Goal: Task Accomplishment & Management: Complete application form

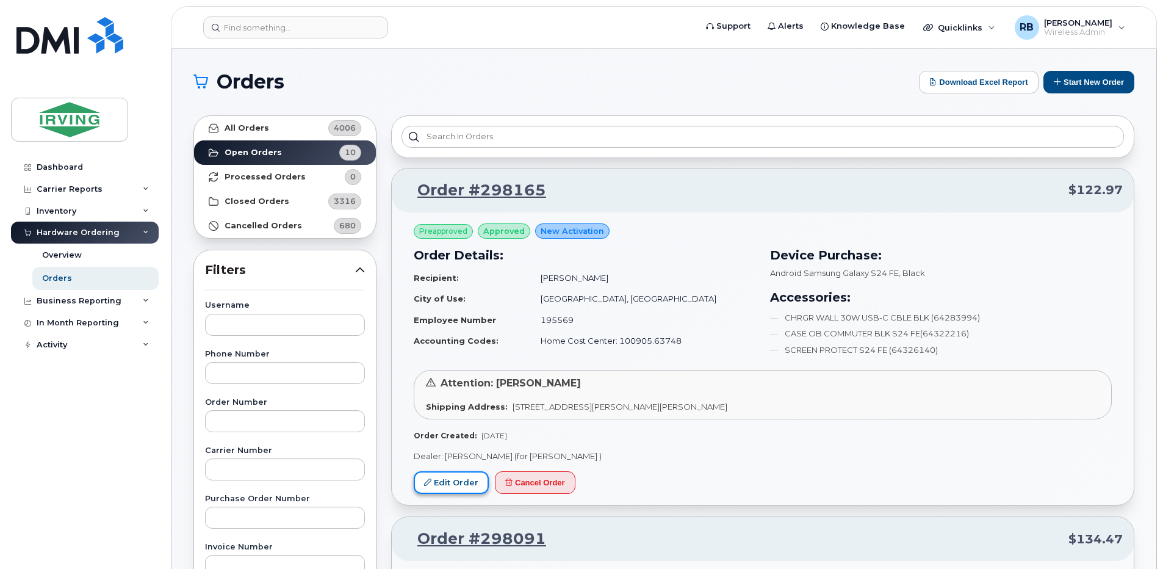
click at [462, 482] on link "Edit Order" at bounding box center [451, 482] width 75 height 23
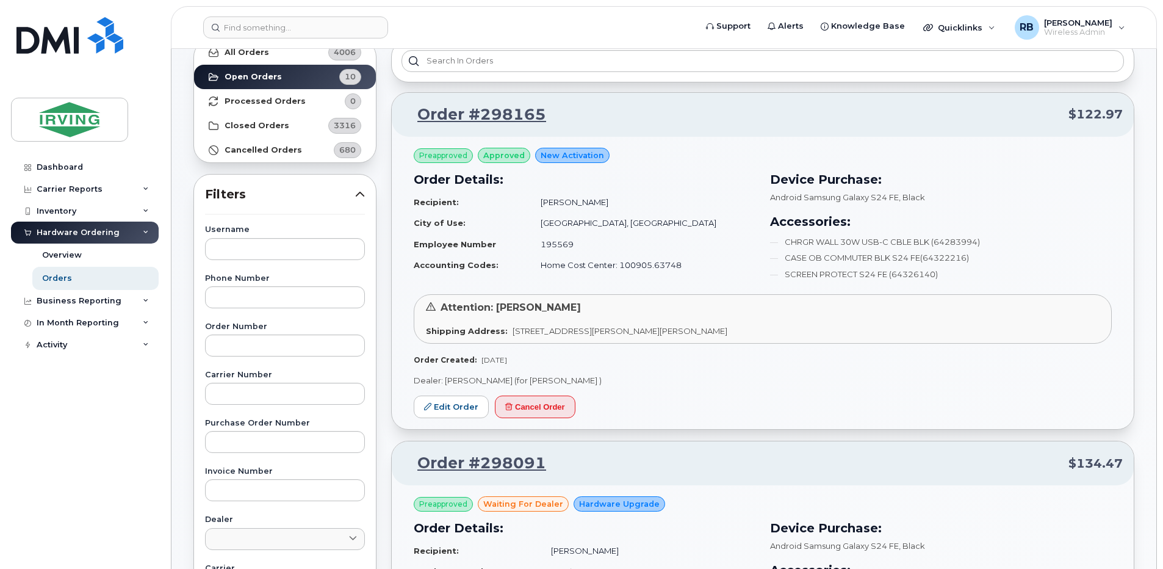
scroll to position [325, 0]
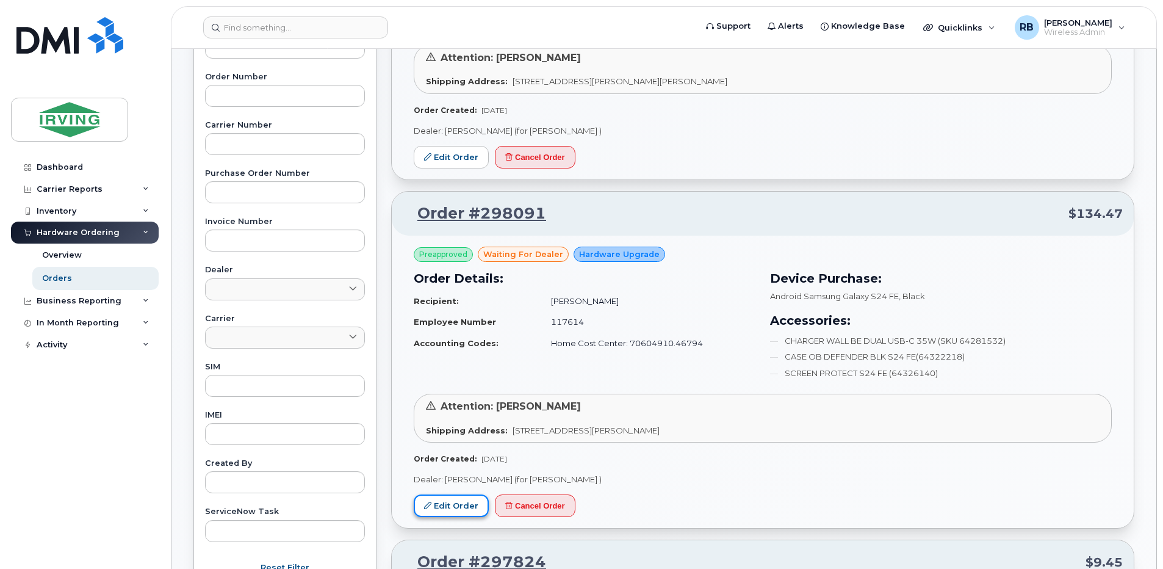
click at [469, 499] on link "Edit Order" at bounding box center [451, 505] width 75 height 23
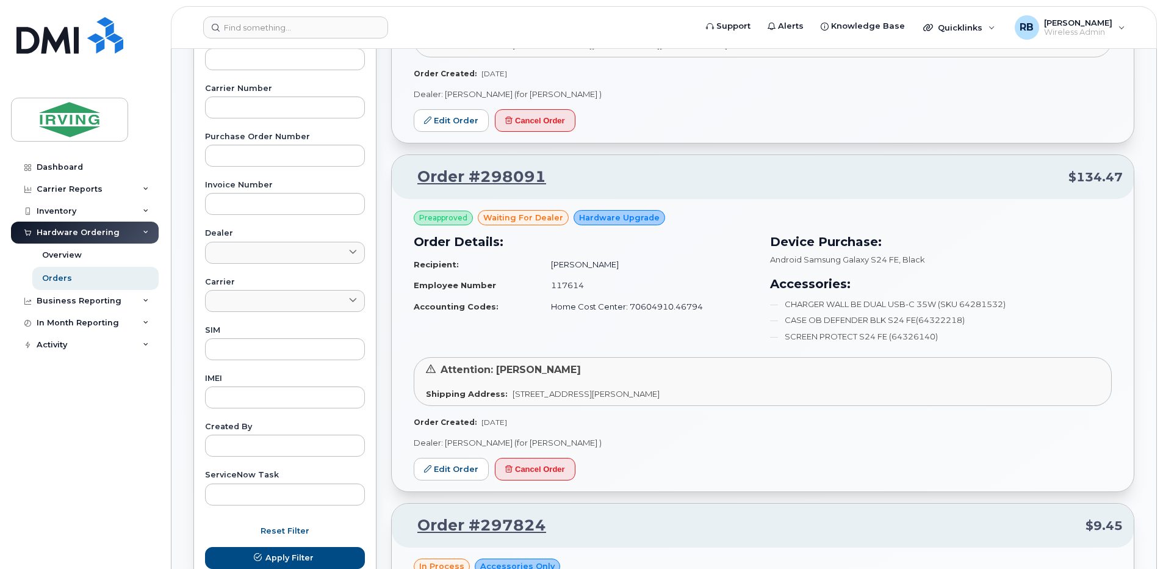
scroll to position [407, 0]
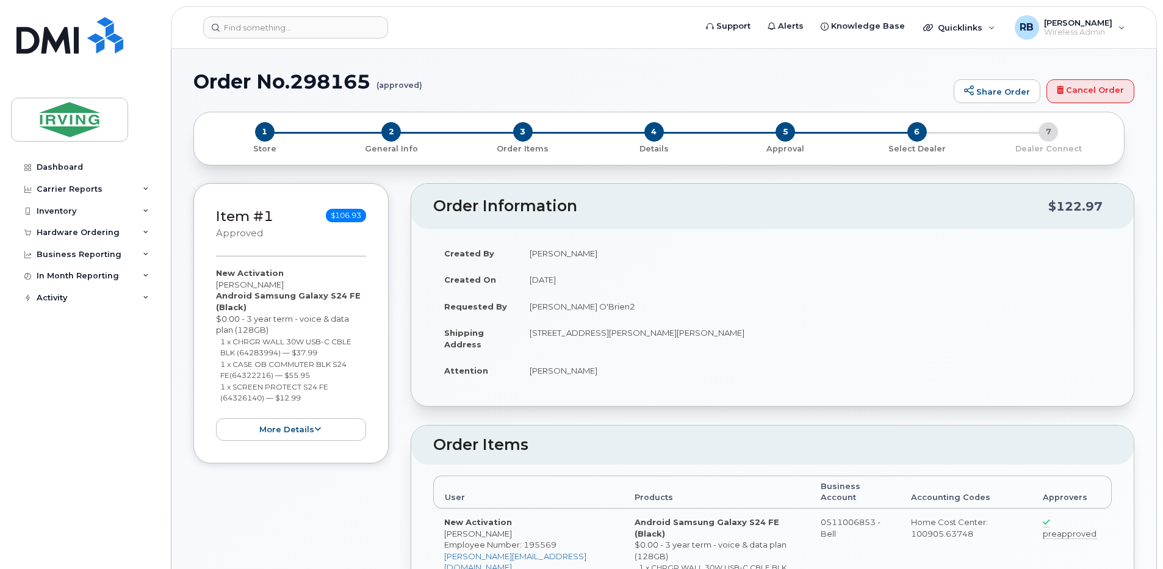
radio input "true"
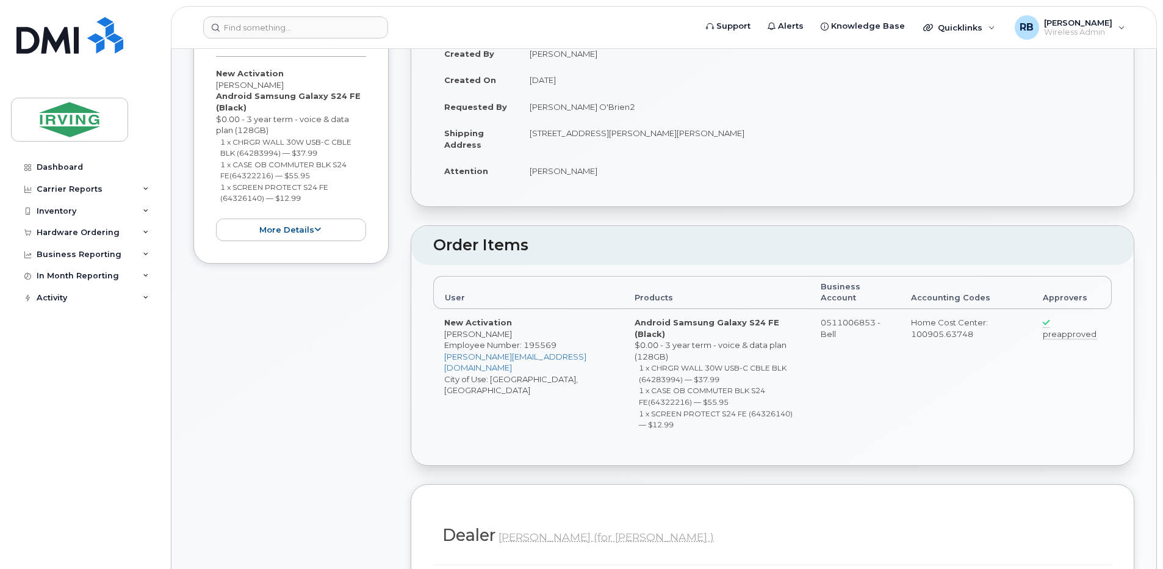
scroll to position [163, 0]
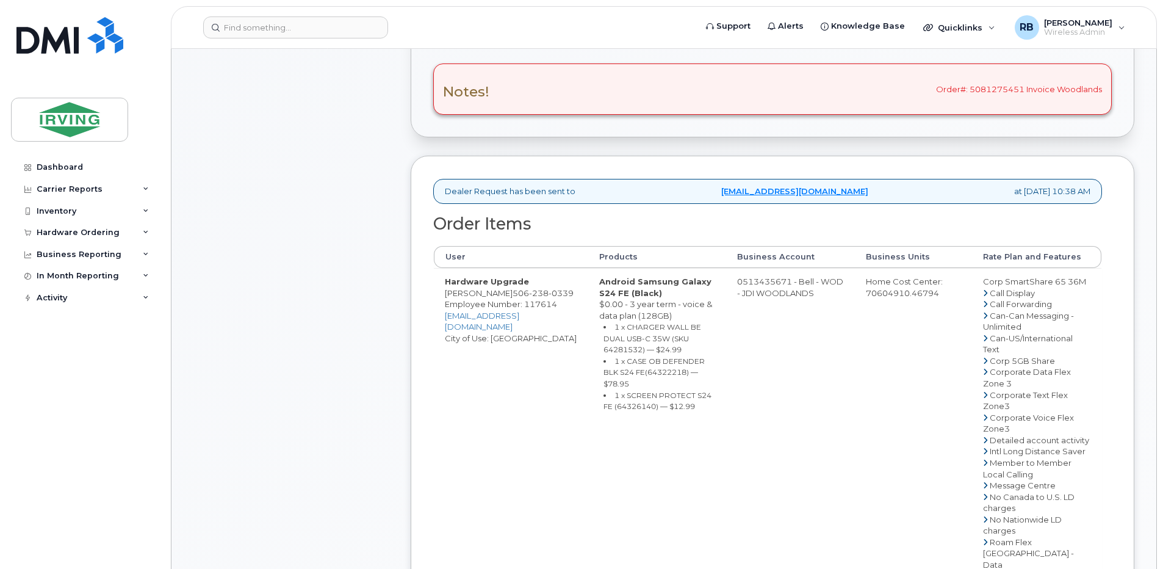
scroll to position [407, 0]
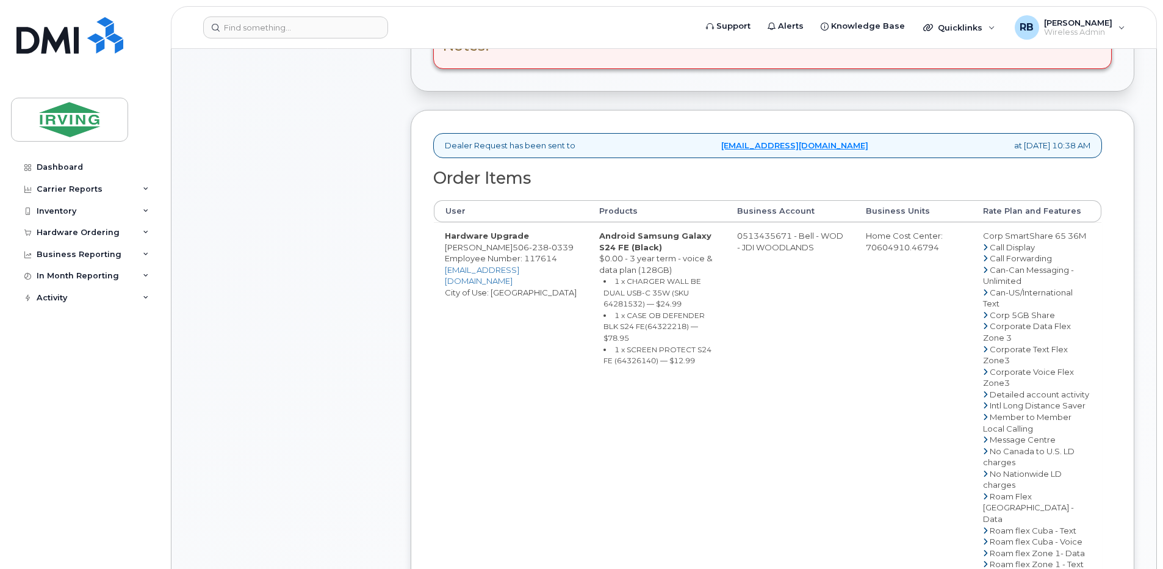
click at [389, 235] on div "Comments roberts.brad@chandlersales.com Leave Comment" at bounding box center [290, 341] width 195 height 1147
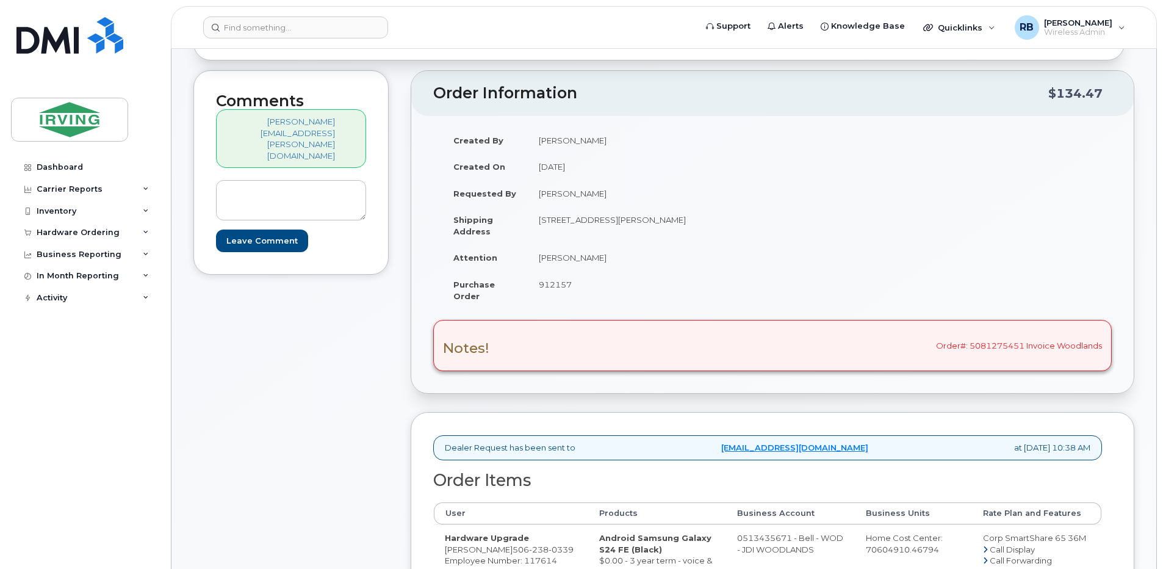
scroll to position [81, 0]
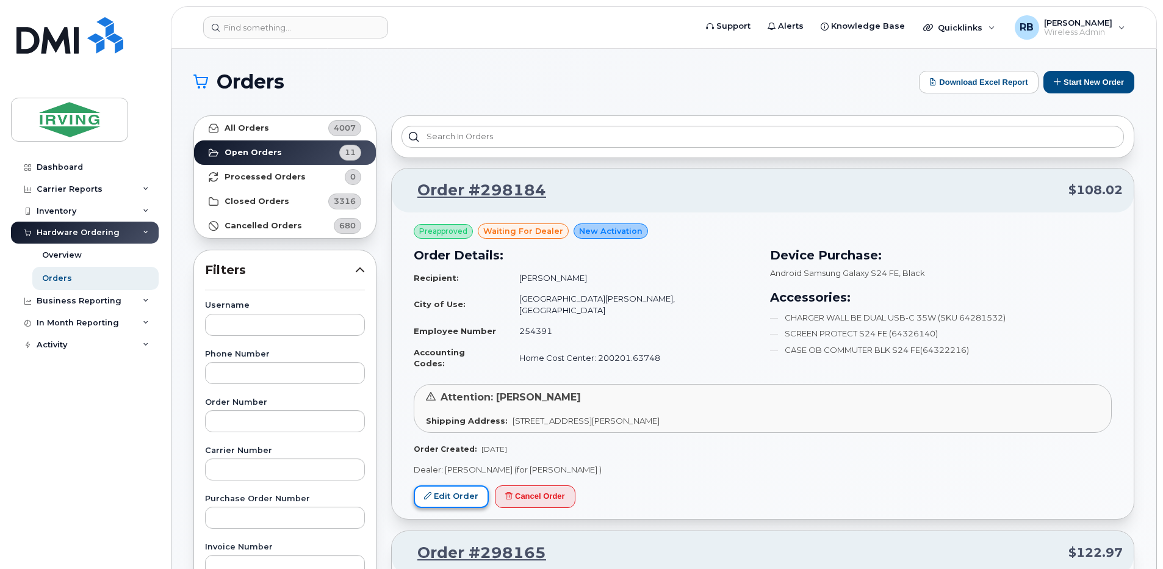
click at [469, 485] on link "Edit Order" at bounding box center [451, 496] width 75 height 23
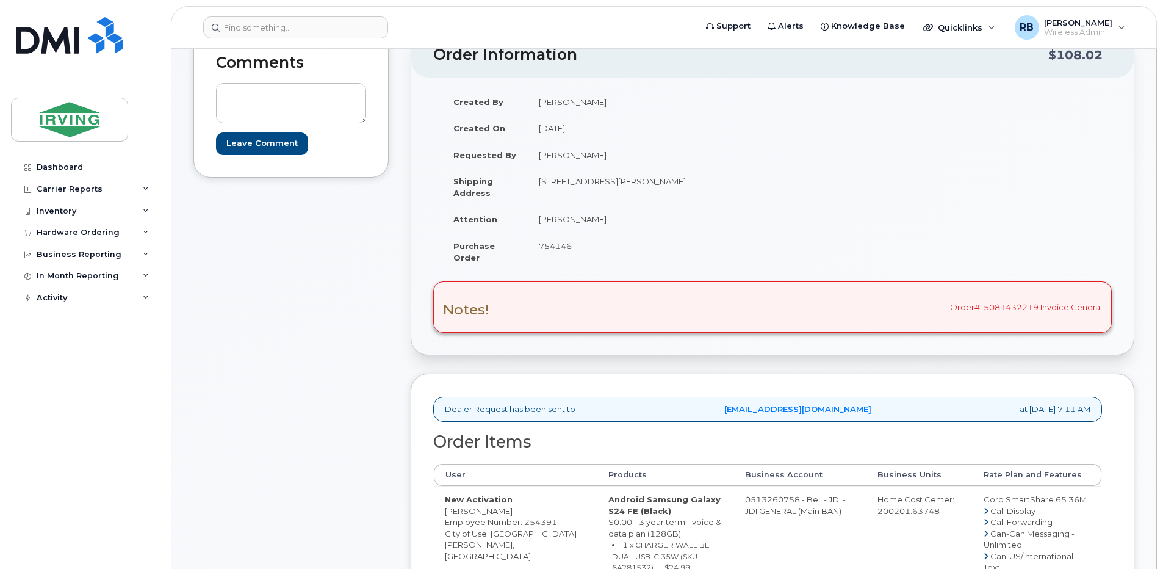
scroll to position [325, 0]
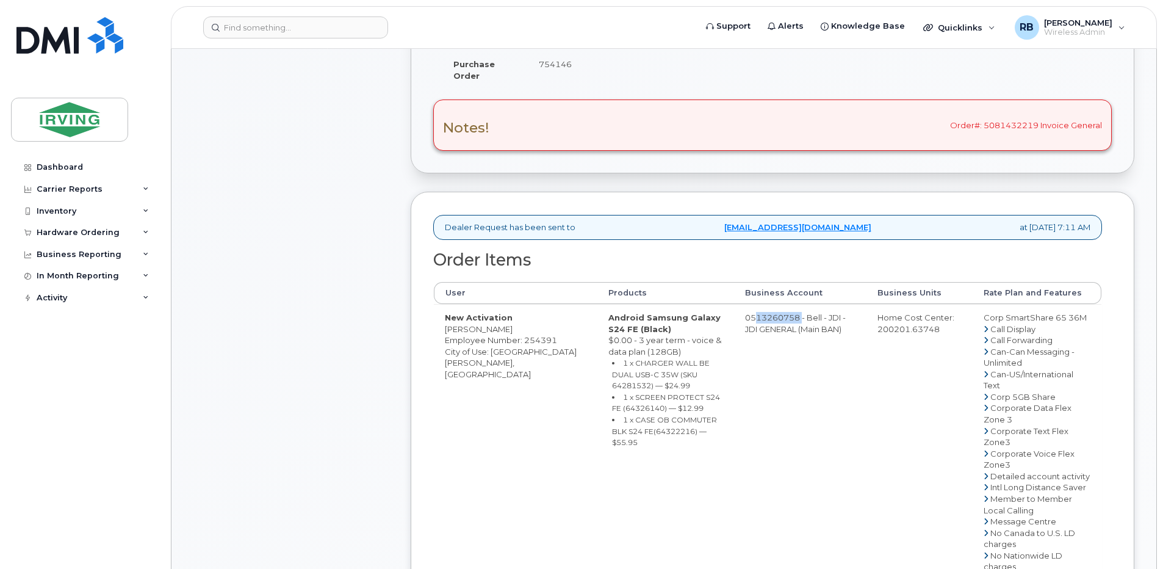
drag, startPoint x: 733, startPoint y: 317, endPoint x: 783, endPoint y: 322, distance: 50.3
click at [783, 322] on td "0513260758 - Bell - JDI - JDI GENERAL (Main BAN)" at bounding box center [800, 577] width 132 height 547
copy td "513260758"
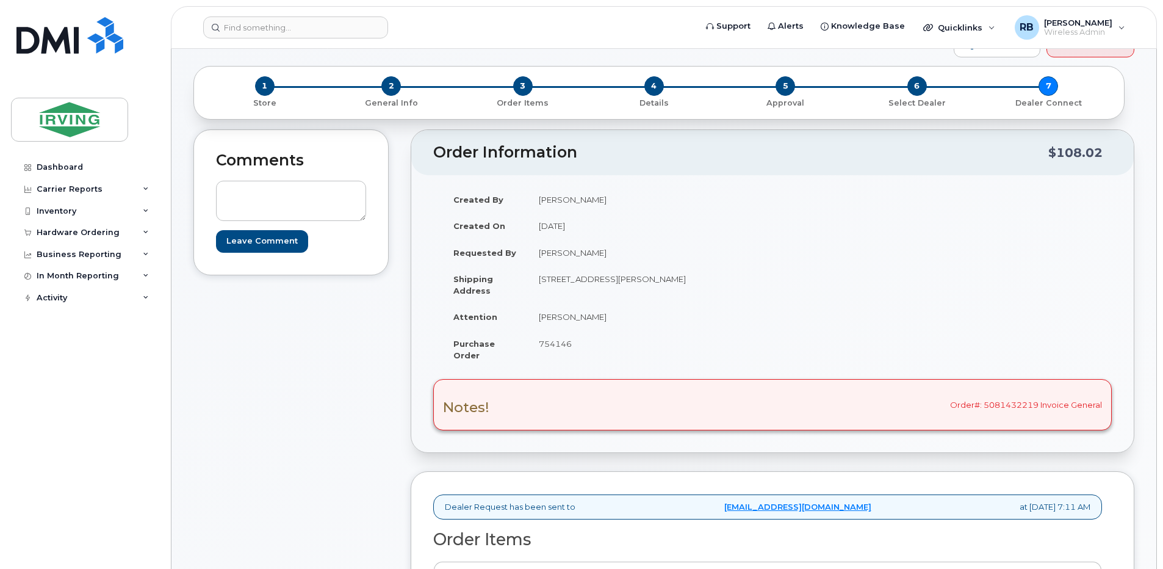
scroll to position [81, 0]
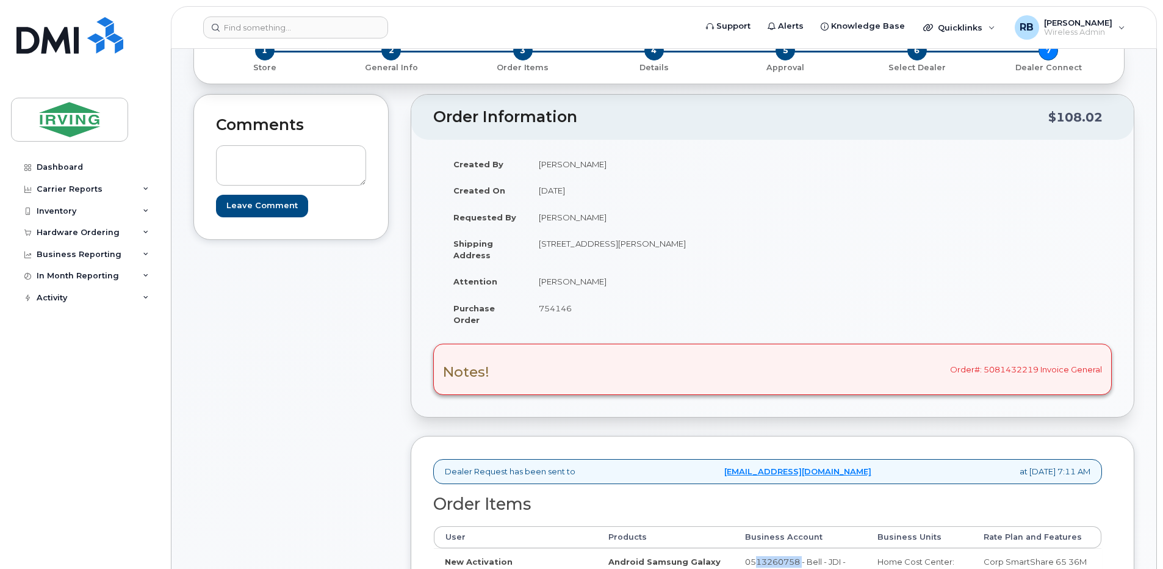
drag, startPoint x: 598, startPoint y: 285, endPoint x: 540, endPoint y: 287, distance: 58.0
click at [540, 287] on td "Sarah Williston" at bounding box center [646, 281] width 236 height 27
copy td "Sarah Williston"
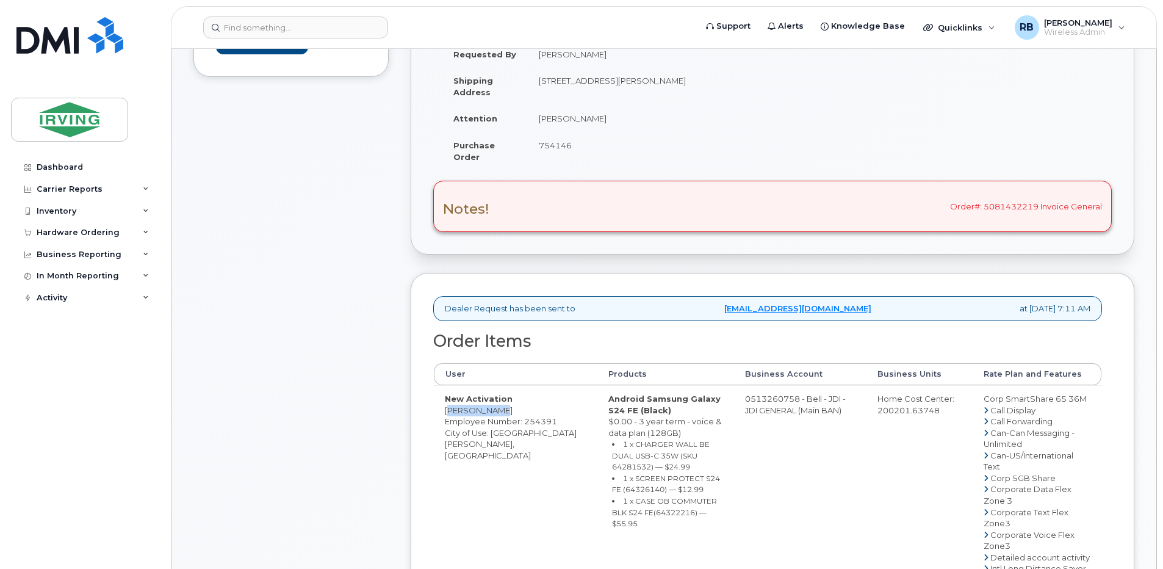
drag, startPoint x: 493, startPoint y: 410, endPoint x: 447, endPoint y: 413, distance: 45.9
copy td "Sandi Doyle"
drag, startPoint x: 1041, startPoint y: 207, endPoint x: 953, endPoint y: 208, distance: 87.9
click at [953, 208] on div "Notes! Order#: 5081432219 Invoice General" at bounding box center [772, 206] width 679 height 51
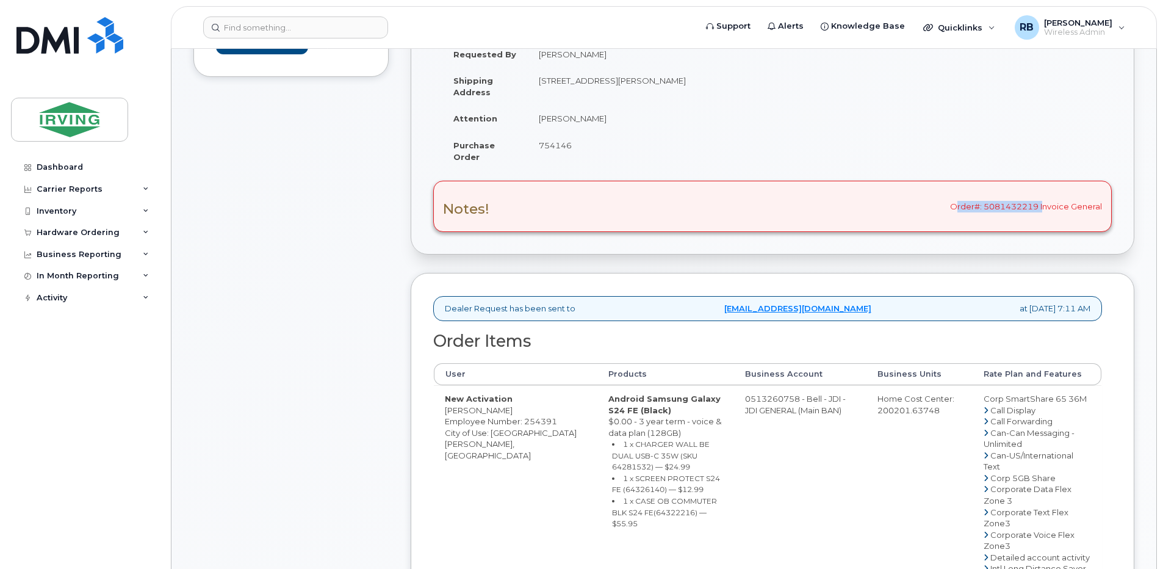
copy div "Order#: 5081432219"
drag, startPoint x: 492, startPoint y: 409, endPoint x: 446, endPoint y: 409, distance: 45.8
copy td "Sandi Doyle"
click at [500, 337] on h2 "Order Items" at bounding box center [767, 341] width 669 height 18
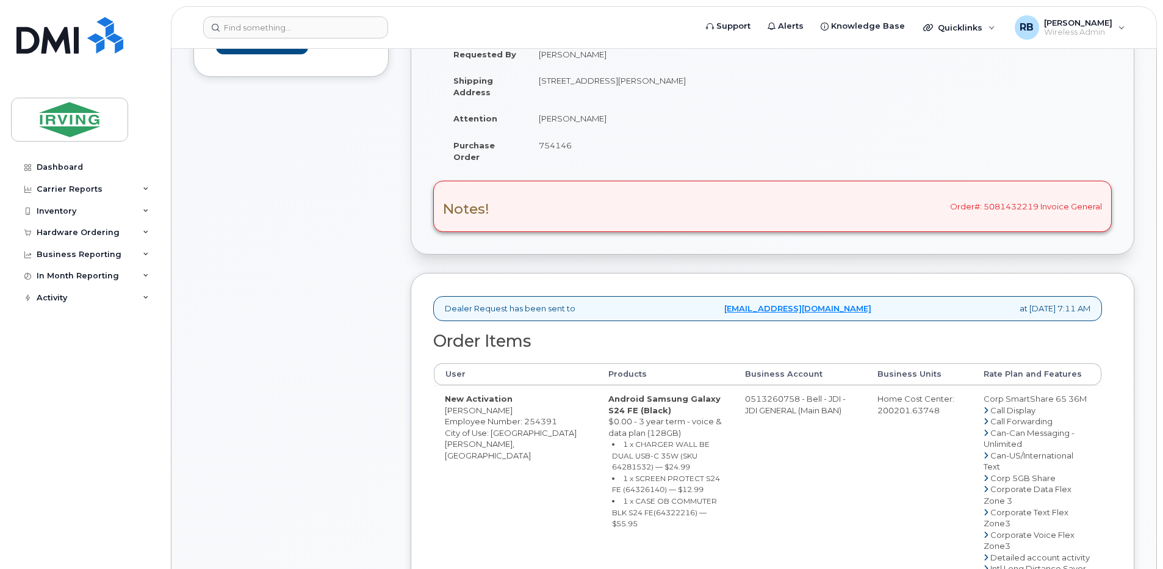
click at [613, 456] on small "1 x CHARGER WALL BE DUAL USB-C 35W (SKU 64281532) — $24.99" at bounding box center [661, 455] width 98 height 32
copy small "64281532"
click at [612, 478] on small "1 x SCREEN PROTECT S24 FE (64326140) — $12.99" at bounding box center [666, 484] width 108 height 21
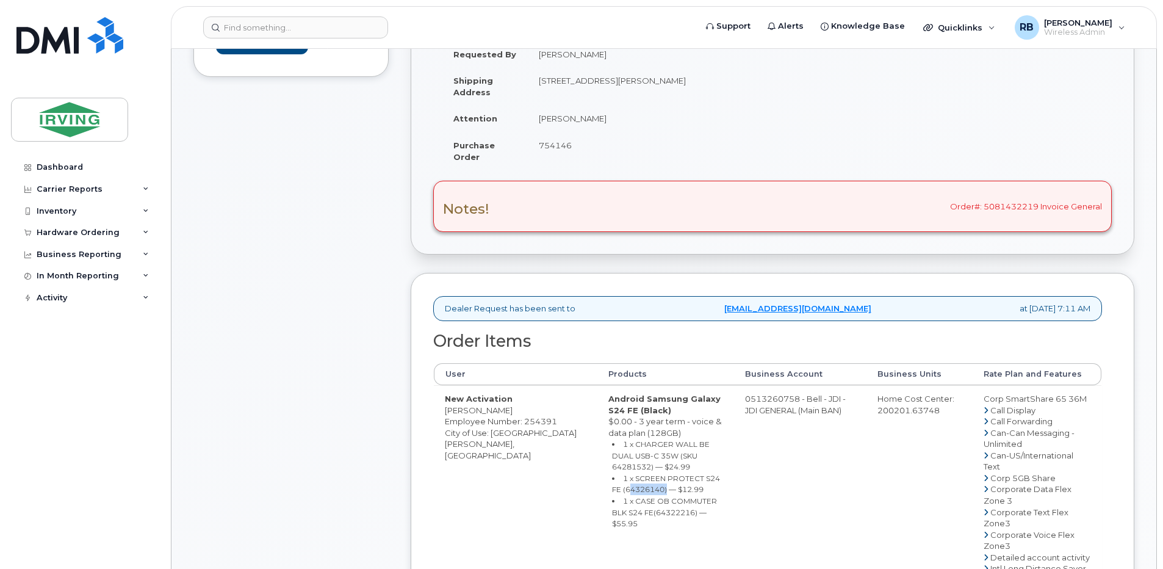
copy small "64326140"
click at [612, 500] on small "1 x CASE OB COMMUTER BLK S24 FE(64322216) — $55.95" at bounding box center [664, 512] width 105 height 32
copy small "64322216"
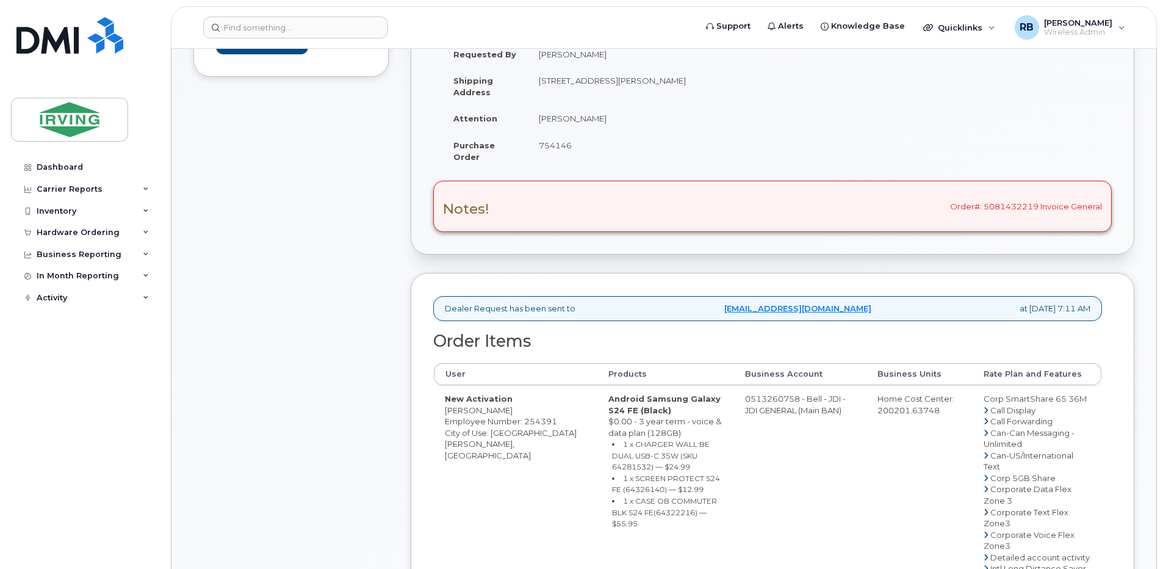
drag, startPoint x: 782, startPoint y: 400, endPoint x: 732, endPoint y: 399, distance: 50.1
copy td "513260758"
click at [339, 277] on div "Comments Leave Comment" at bounding box center [290, 504] width 195 height 1147
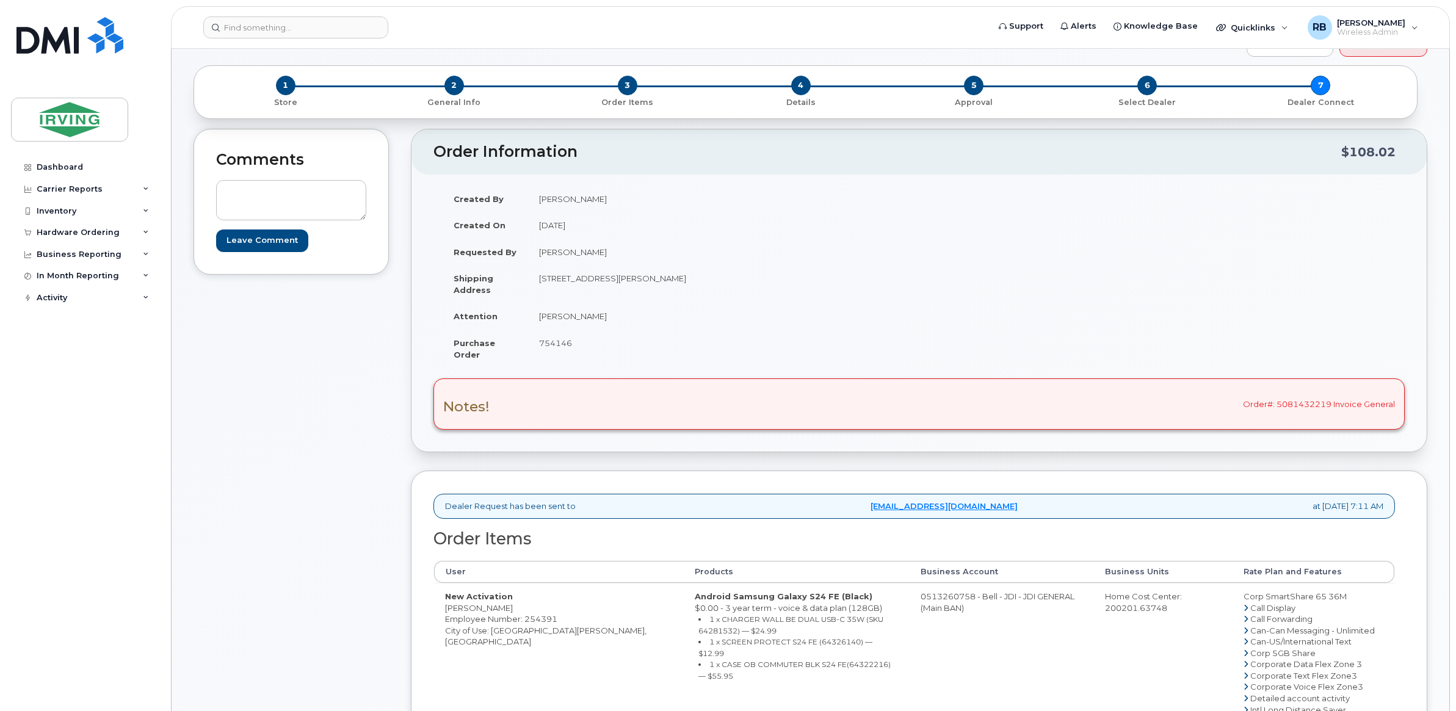
scroll to position [40, 0]
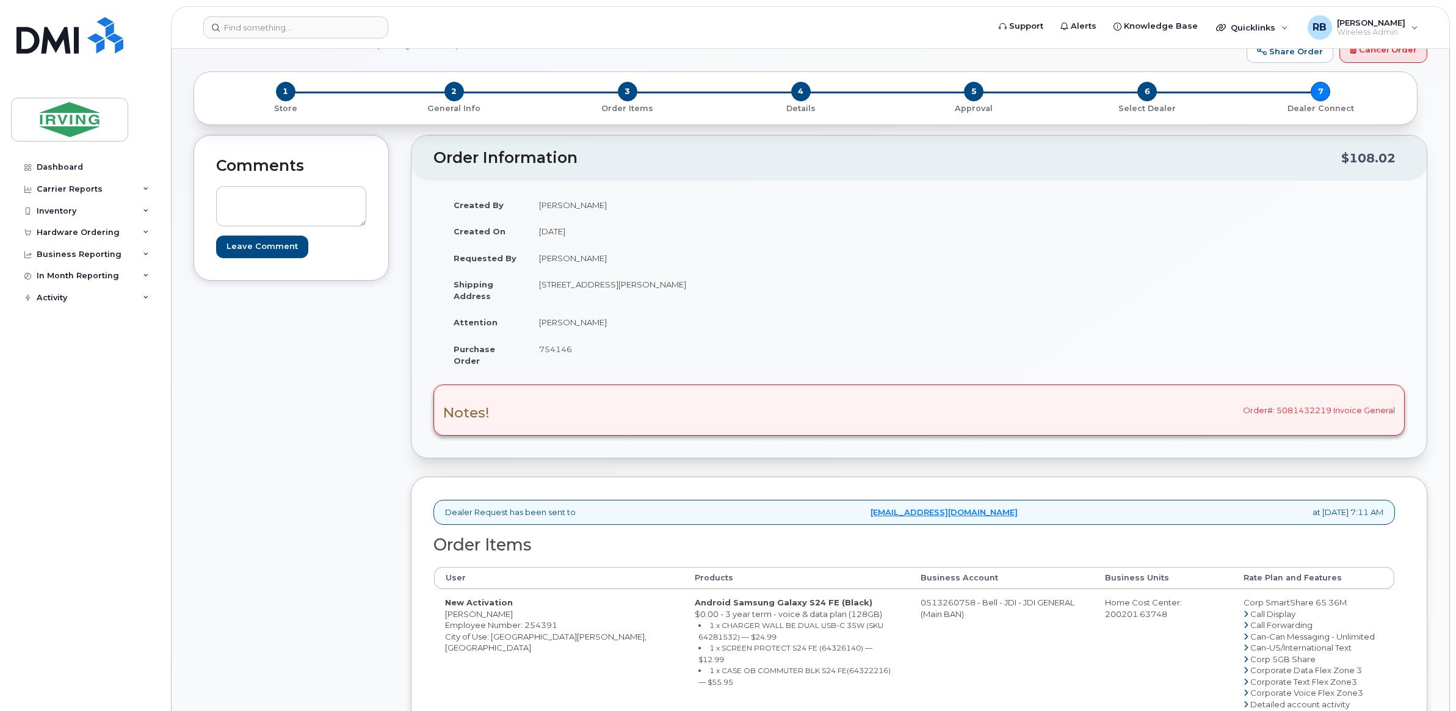
click at [324, 471] on div "Comments Leave Comment" at bounding box center [290, 640] width 195 height 1011
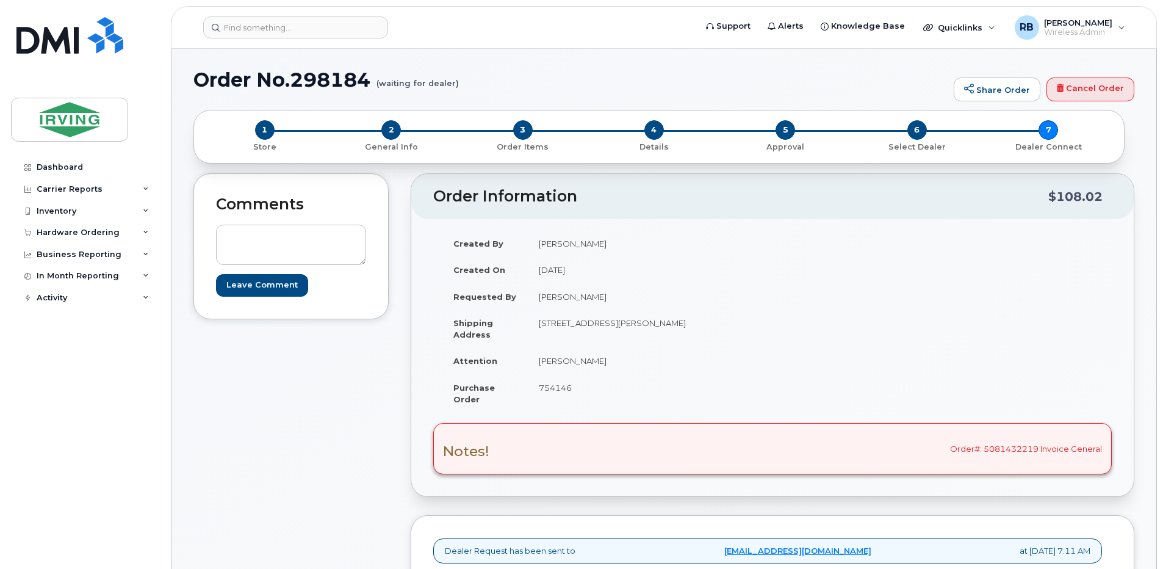
scroll to position [0, 0]
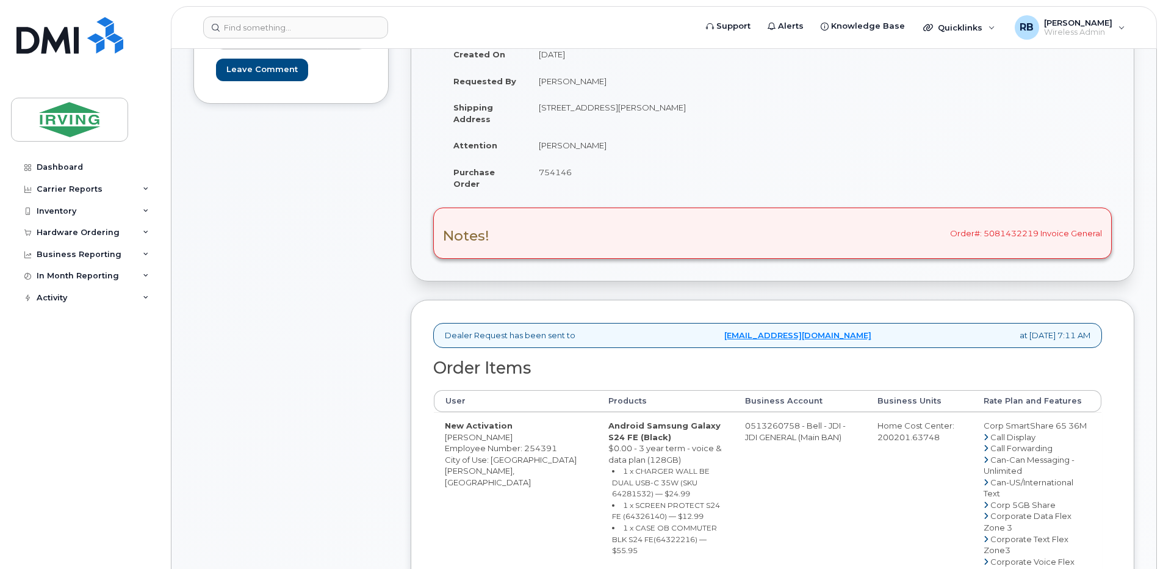
scroll to position [244, 0]
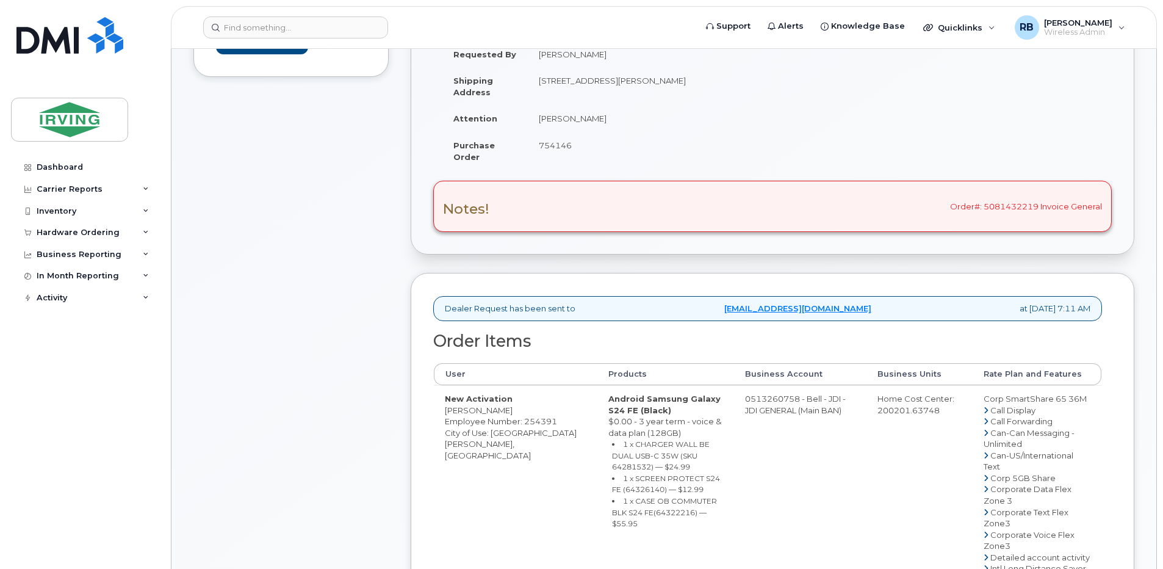
click at [245, 204] on div "Comments Leave Comment" at bounding box center [290, 504] width 195 height 1147
click at [913, 261] on div "Order Information $108.02 Created By Crystal Rowe Created On August 14, 2025 Re…" at bounding box center [773, 504] width 724 height 1147
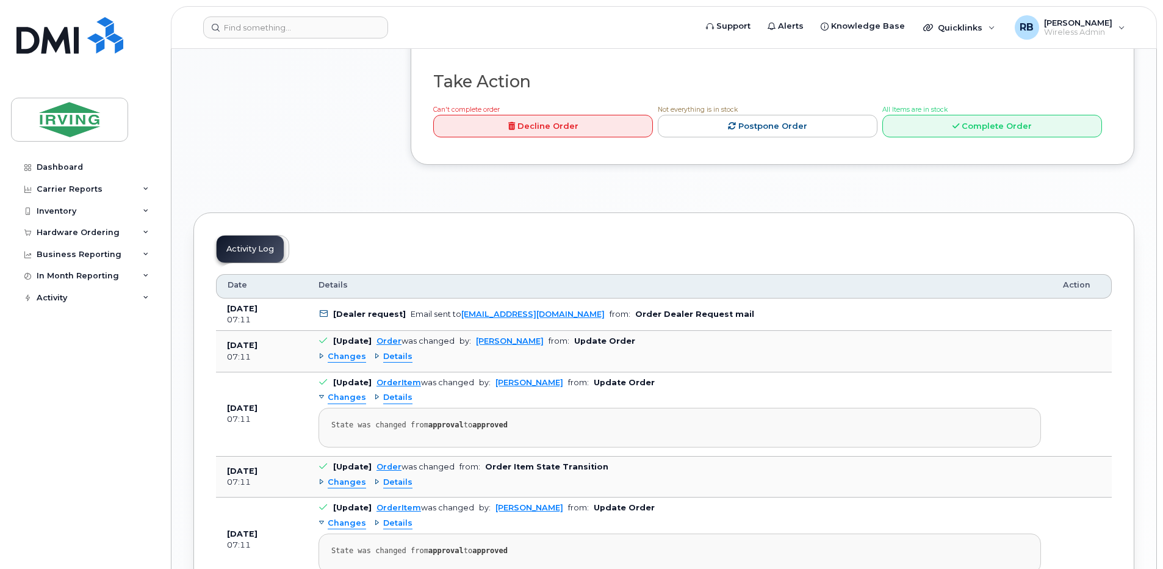
scroll to position [1139, 0]
click at [967, 137] on link "Complete Order" at bounding box center [992, 125] width 220 height 23
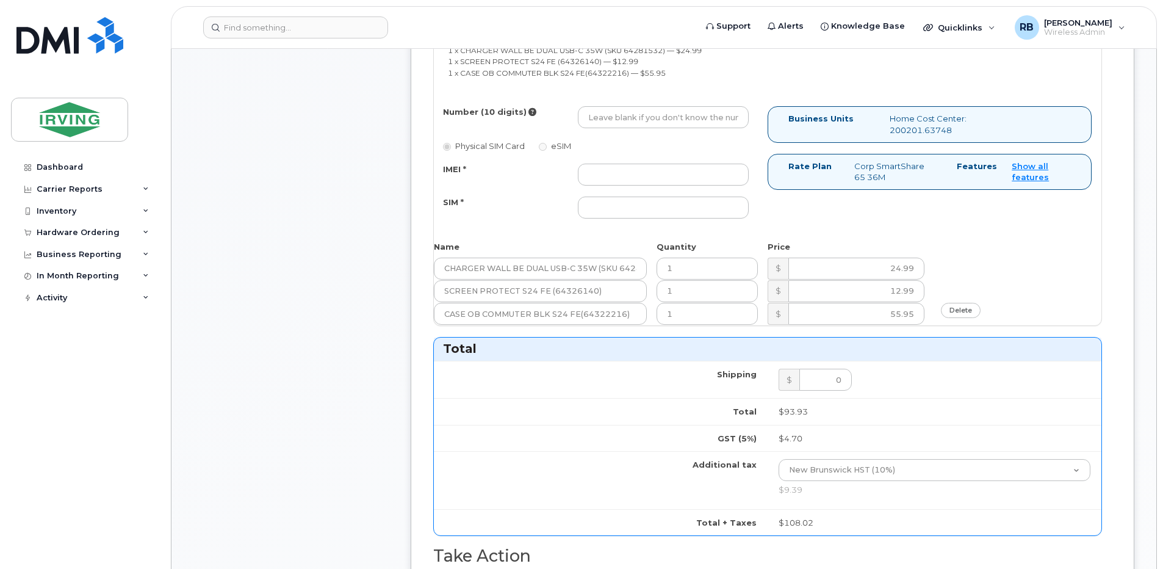
scroll to position [651, 0]
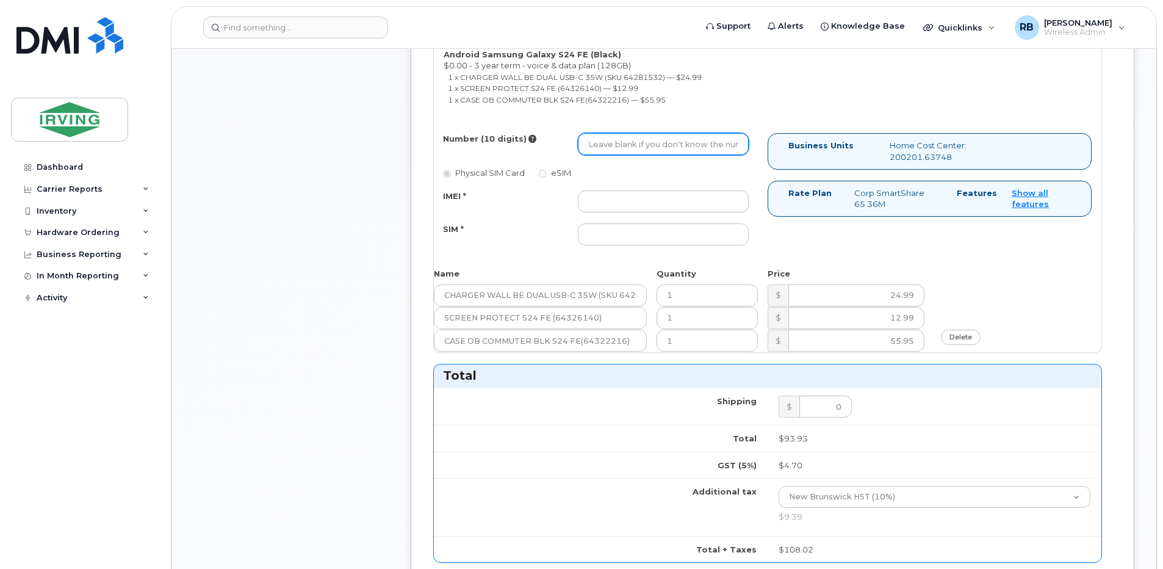
click at [669, 150] on input "Number (10 digits)" at bounding box center [663, 144] width 171 height 22
type input "5062714186"
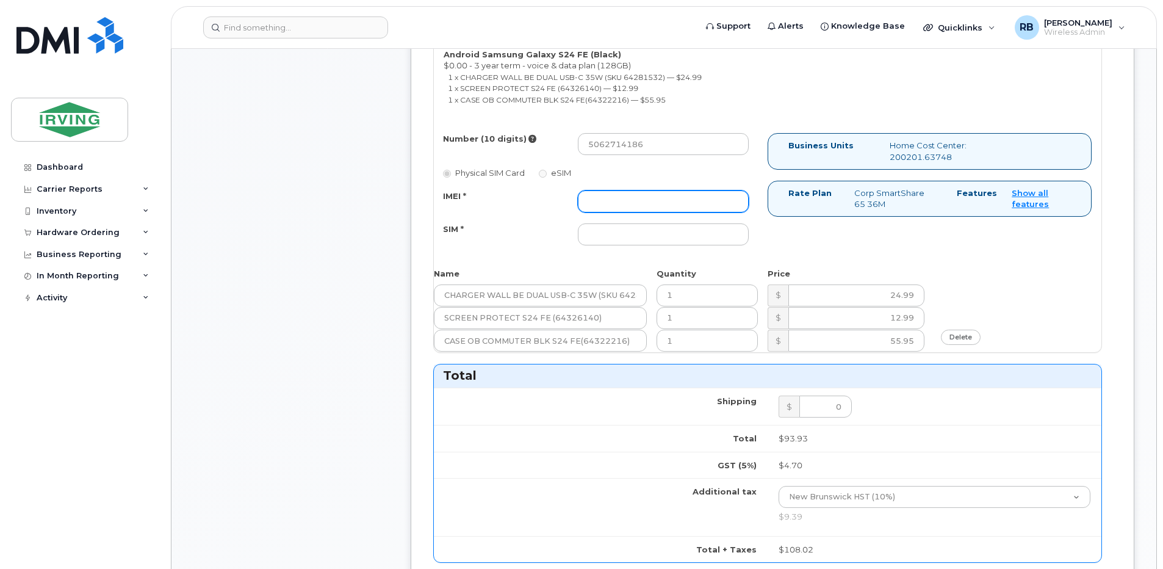
click at [610, 207] on input "IMEI *" at bounding box center [663, 201] width 171 height 22
type input "352693796271993"
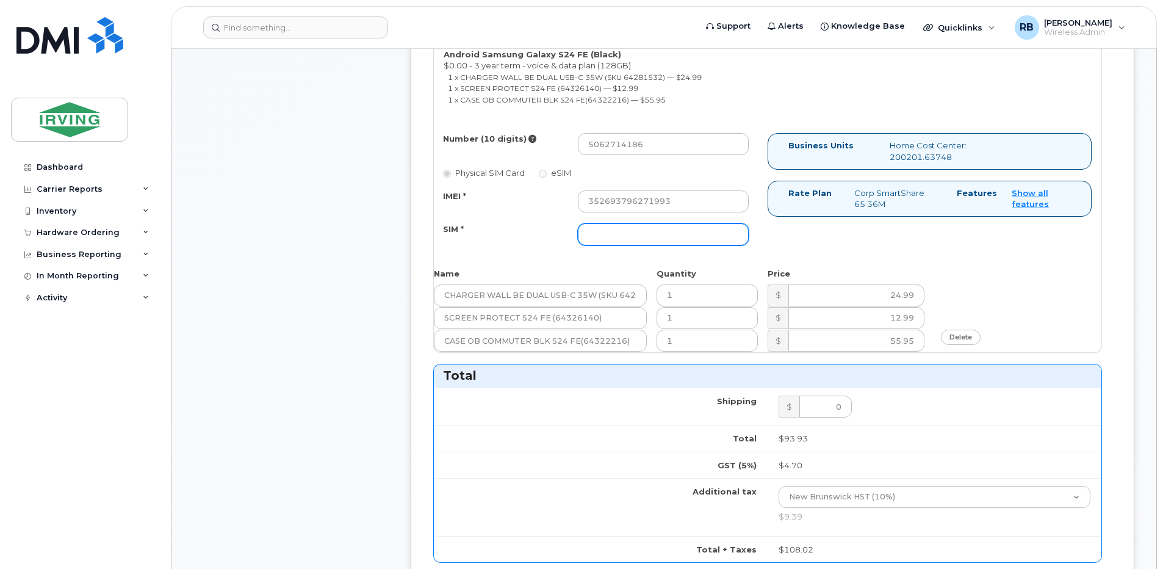
click at [611, 226] on input "SIM *" at bounding box center [663, 234] width 171 height 22
type input "89302610207712405775"
click at [532, 251] on div "Number (10 digits) 5062714186 Physical SIM Card eSIM IMEI * 352693796271993 SIM…" at bounding box center [601, 194] width 334 height 123
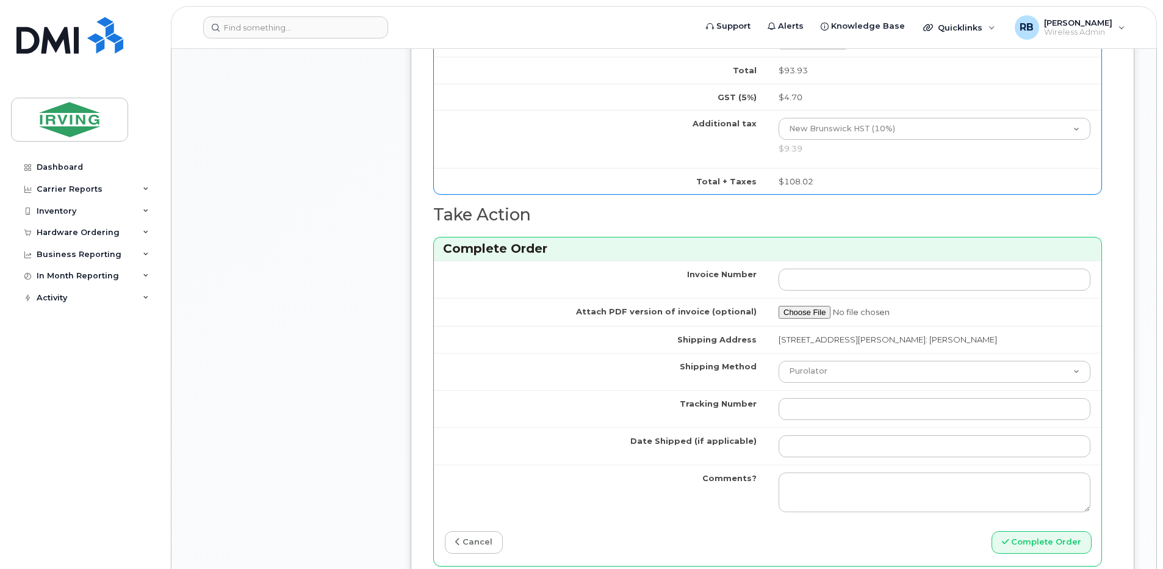
scroll to position [1058, 0]
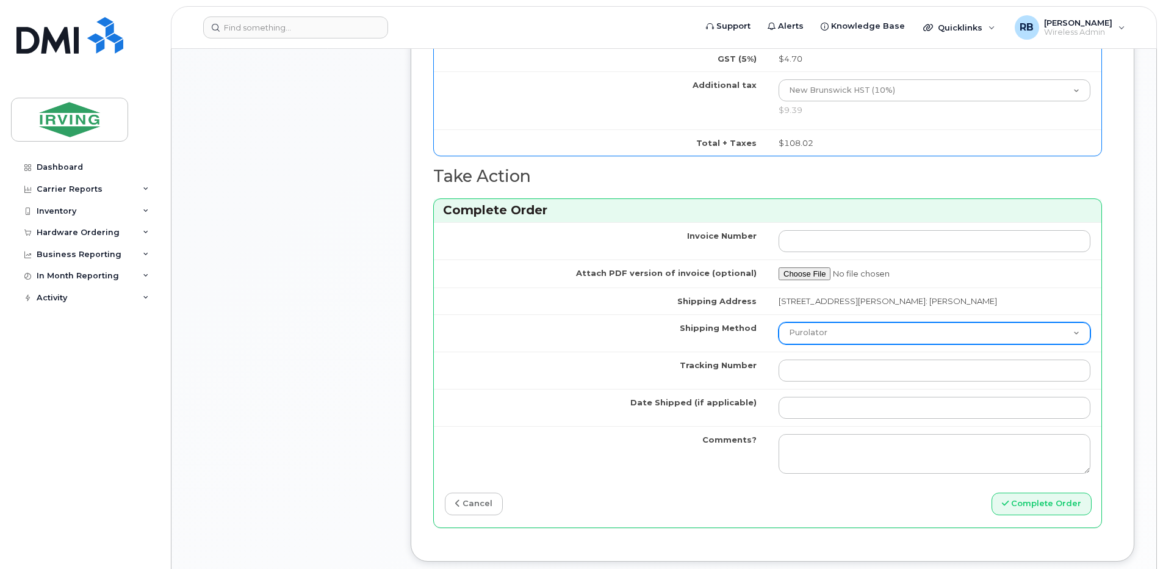
click at [791, 337] on select "Purolator UPS FedEx Canada Post Courier Other Drop Off Pick Up" at bounding box center [935, 333] width 312 height 22
select select "Drop Off"
click at [779, 322] on select "Purolator UPS FedEx Canada Post Courier Other Drop Off Pick Up" at bounding box center [935, 333] width 312 height 22
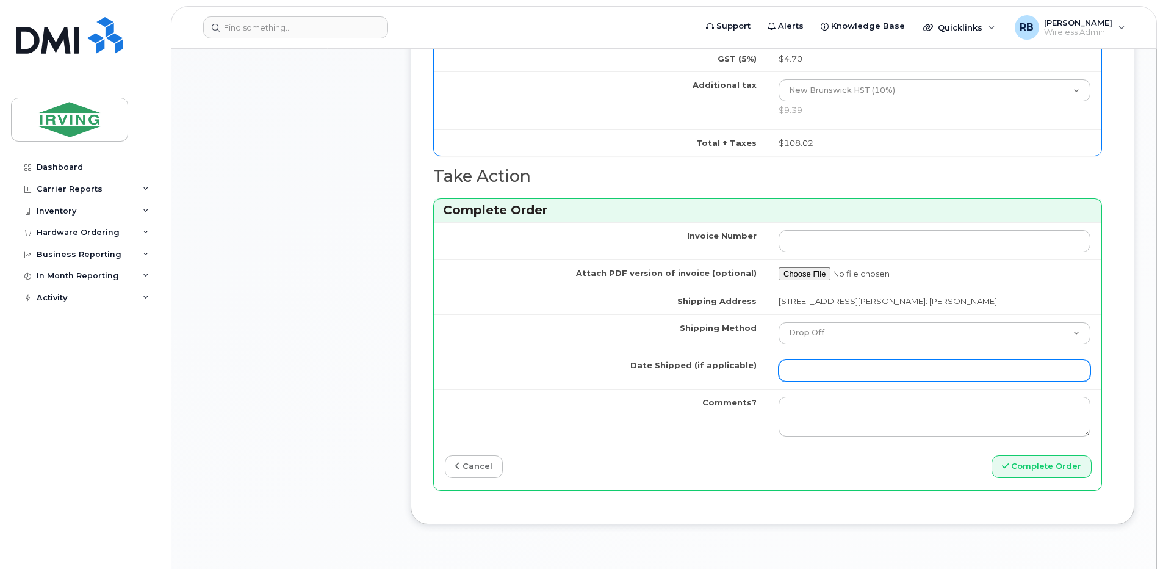
drag, startPoint x: 810, startPoint y: 370, endPoint x: 820, endPoint y: 356, distance: 16.6
click at [810, 370] on input "Date Shipped (if applicable)" at bounding box center [935, 370] width 312 height 22
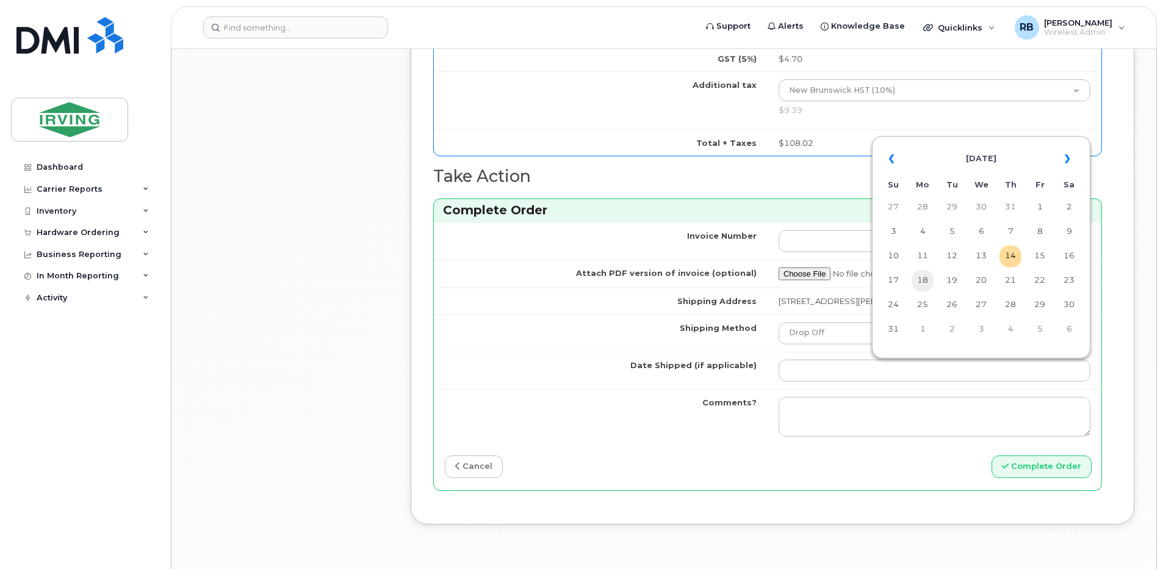
click at [929, 281] on td "18" at bounding box center [923, 281] width 22 height 22
type input "2025-08-18"
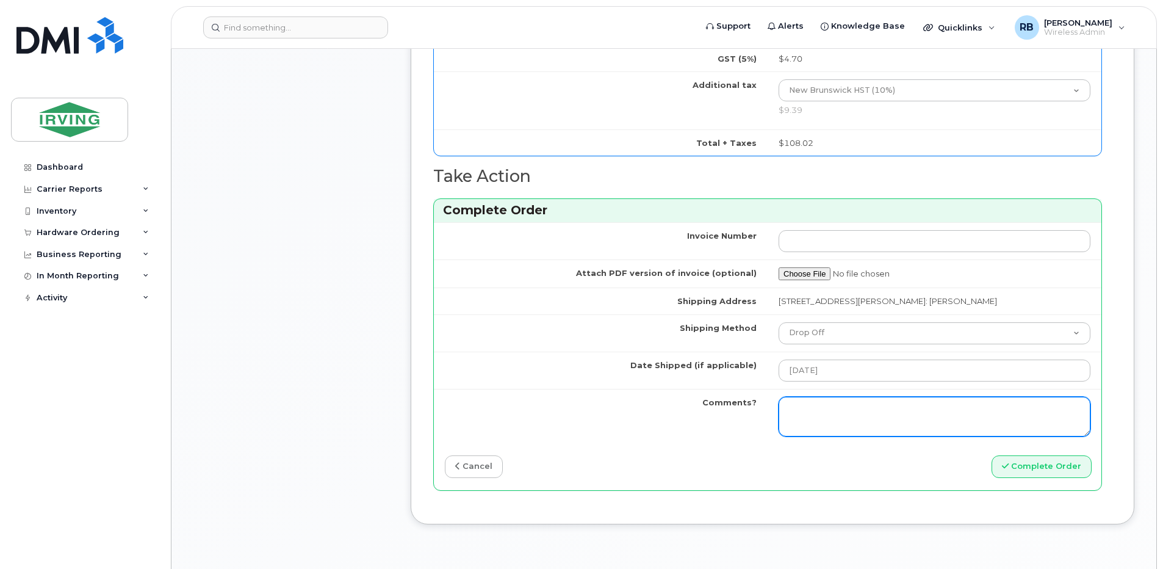
click at [872, 403] on textarea "Comments?" at bounding box center [935, 417] width 312 height 40
drag, startPoint x: 928, startPoint y: 422, endPoint x: 765, endPoint y: 406, distance: 164.3
click at [765, 406] on tr "Comments? Please be advised the order has been completed. SO#26196274 Allow 1-3…" at bounding box center [768, 417] width 668 height 56
type textarea "Please be advised the order has been completed. SO#26196274 Allow 1-3 business …"
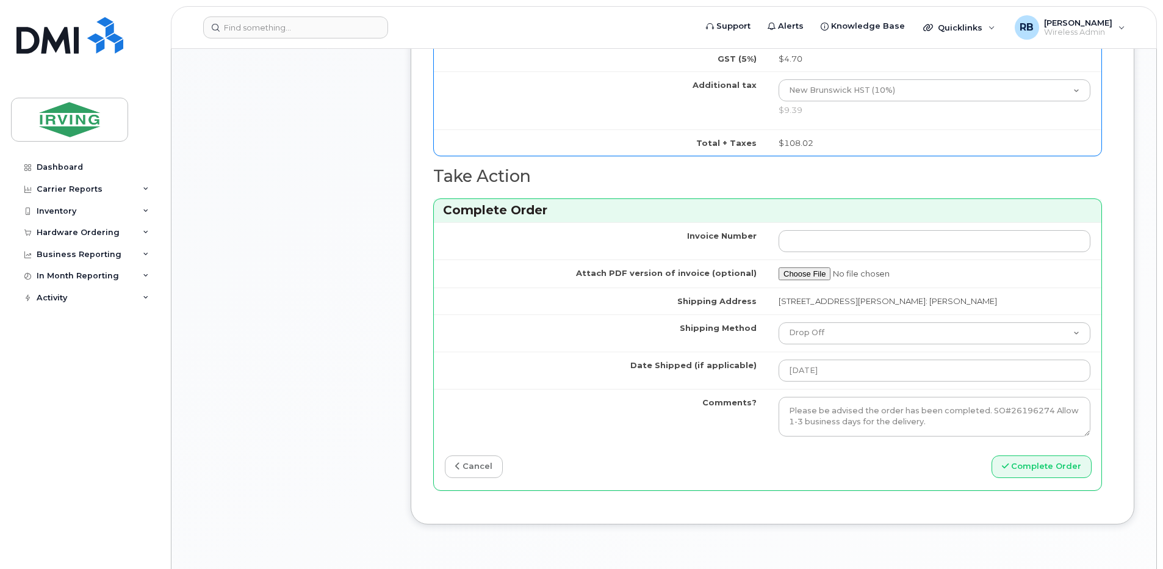
click at [592, 353] on td "Date Shipped (if applicable)" at bounding box center [601, 370] width 334 height 37
click at [1006, 463] on icon "submit" at bounding box center [1005, 466] width 7 height 8
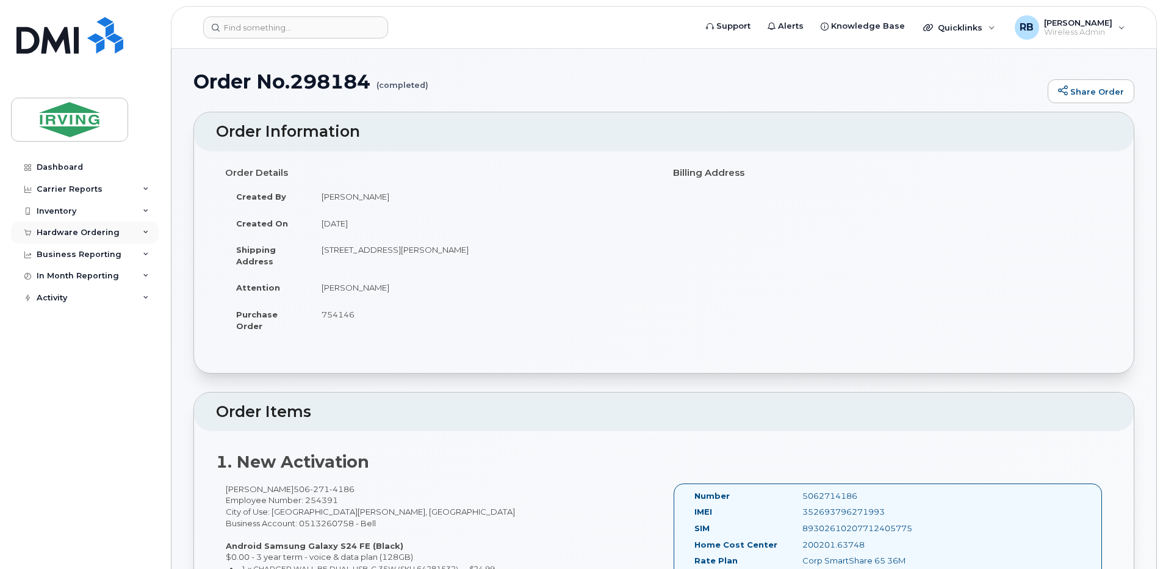
click at [113, 233] on div "Hardware Ordering" at bounding box center [78, 233] width 83 height 10
click at [52, 280] on div "Orders" at bounding box center [57, 278] width 30 height 11
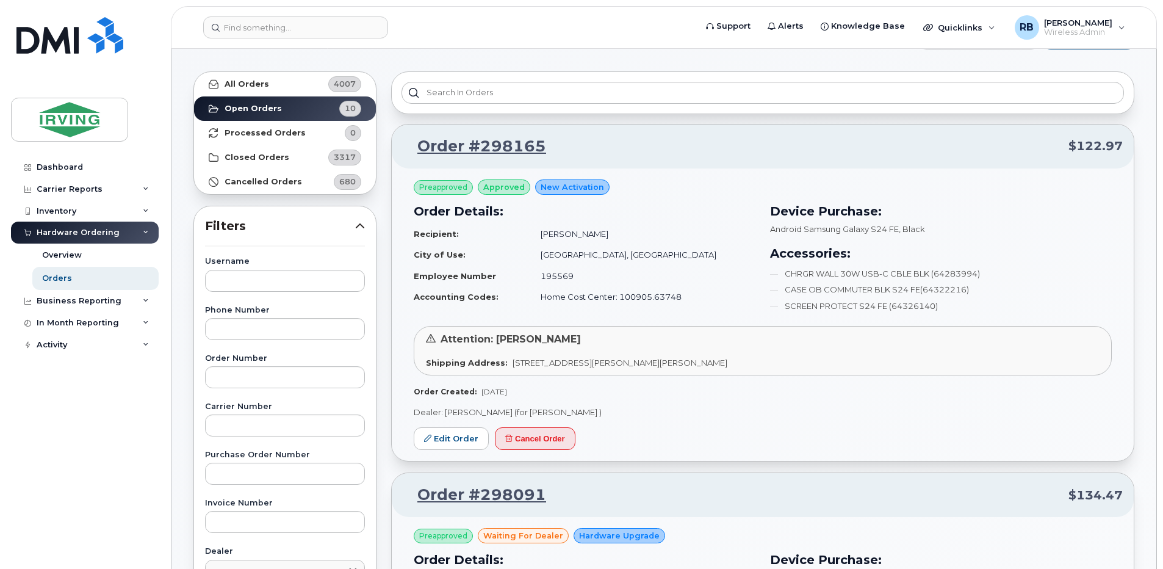
scroll to position [163, 0]
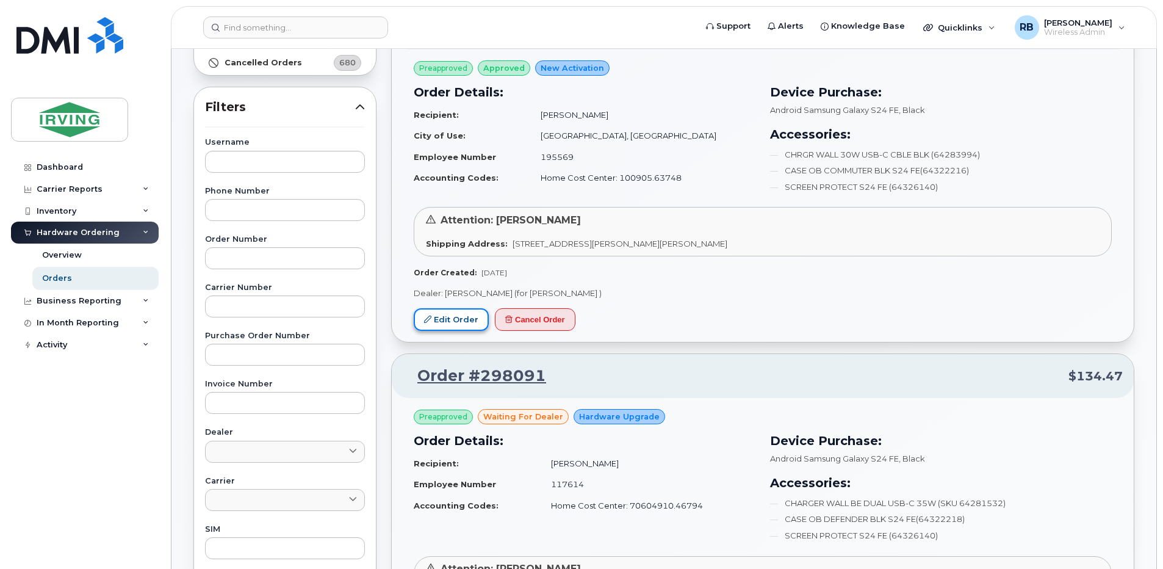
click at [453, 319] on link "Edit Order" at bounding box center [451, 319] width 75 height 23
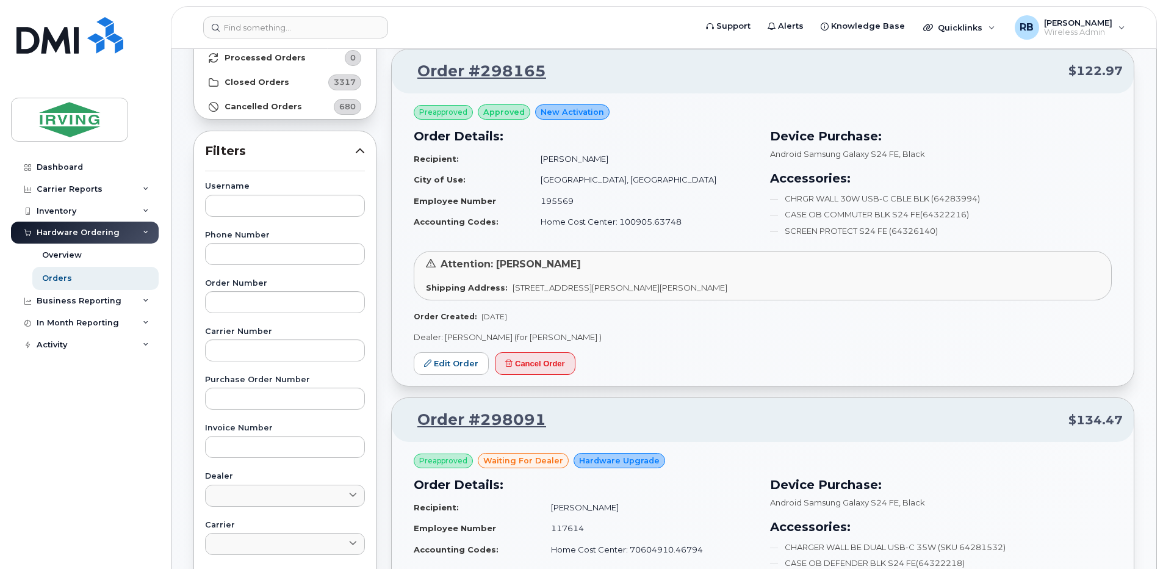
scroll to position [81, 0]
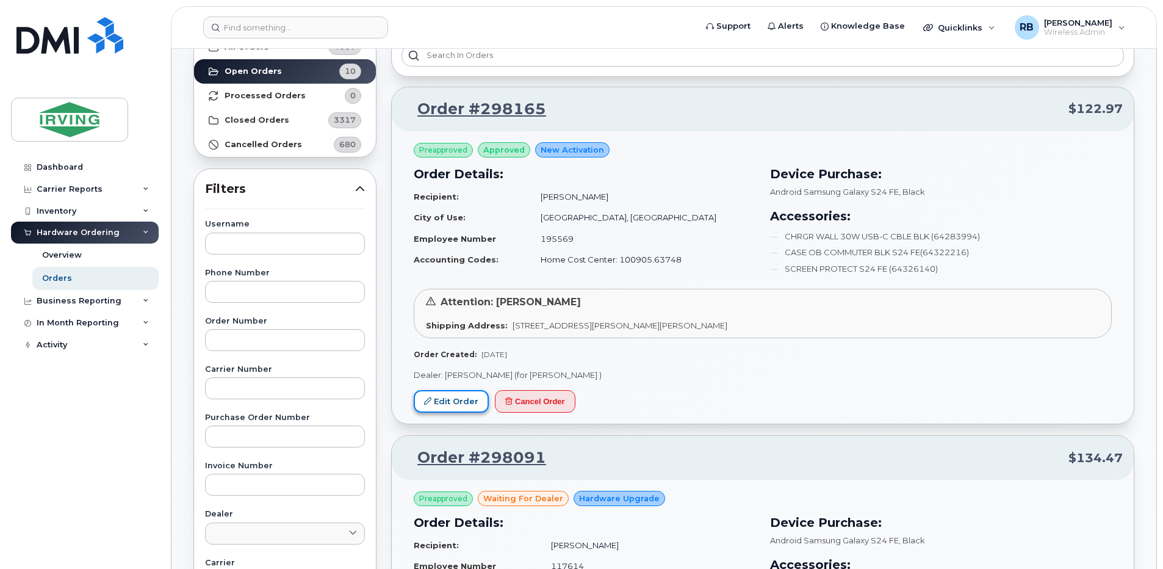
click at [455, 399] on link "Edit Order" at bounding box center [451, 401] width 75 height 23
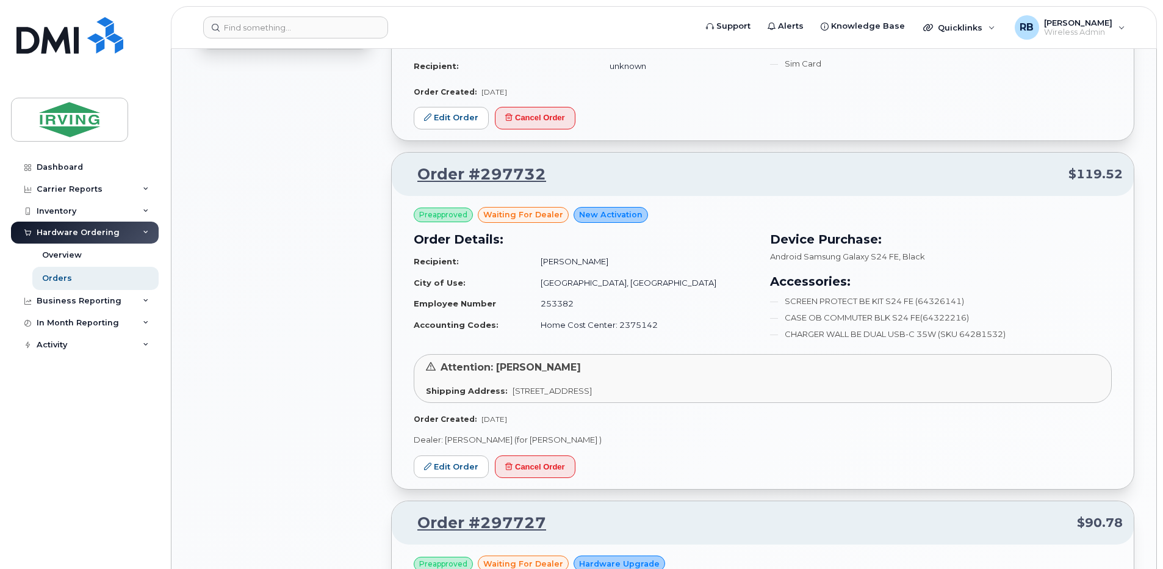
scroll to position [886, 0]
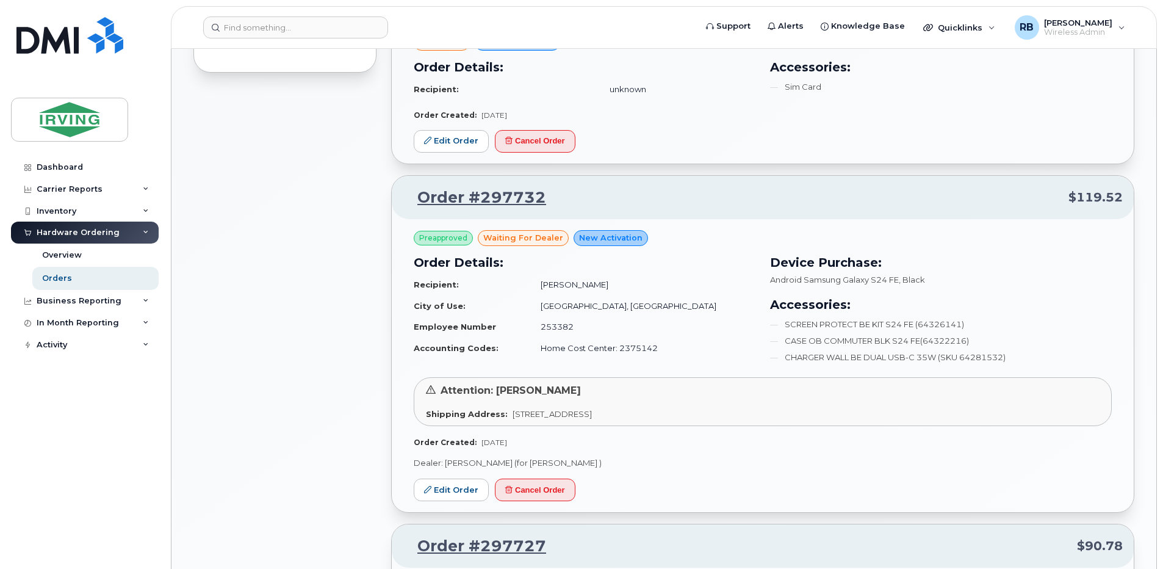
click at [378, 213] on div "All Orders 4007 Open Orders 10 Processed Orders 0 Closed Orders 3317 Cancelled …" at bounding box center [285, 560] width 198 height 2676
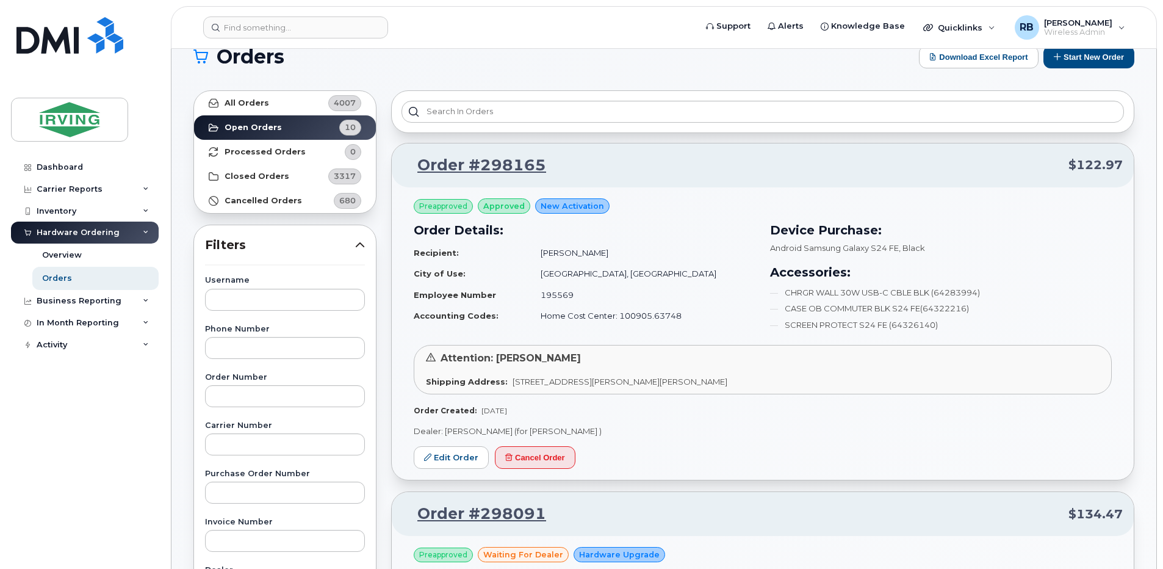
scroll to position [0, 0]
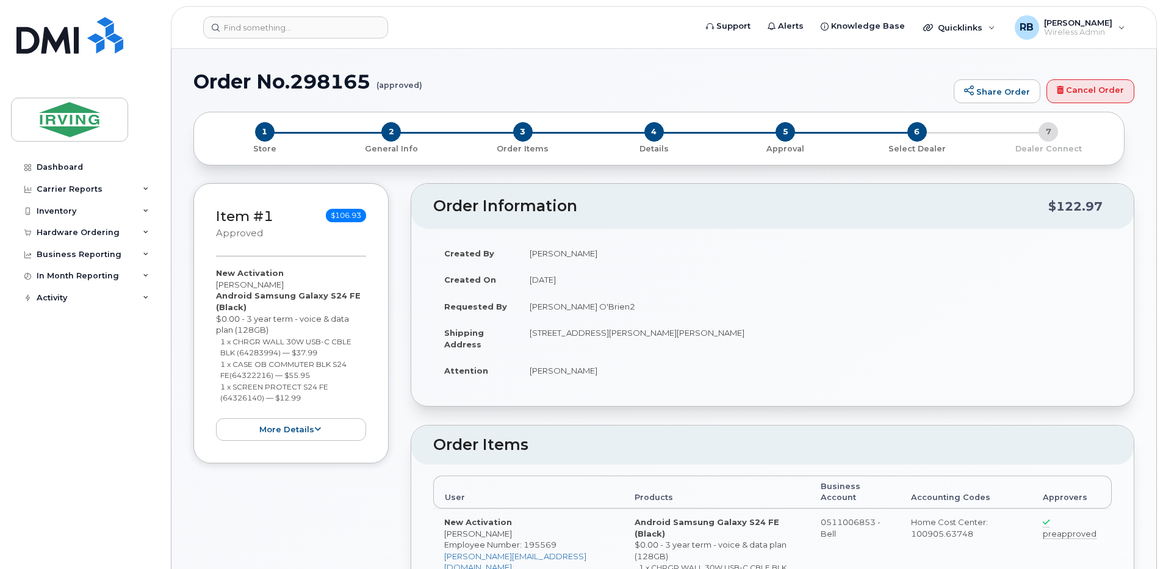
radio input "true"
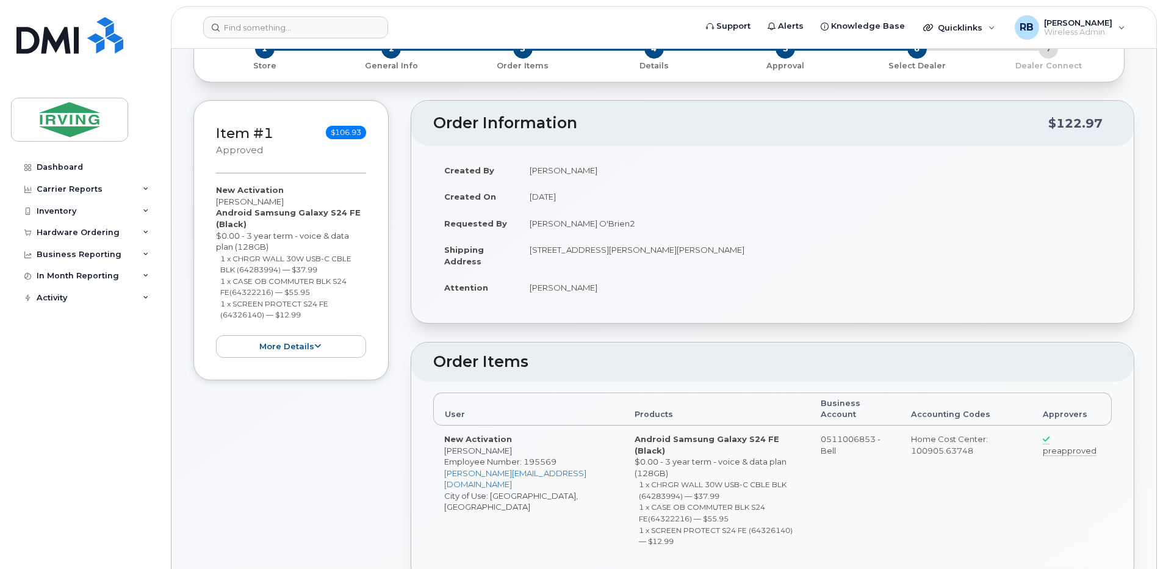
scroll to position [81, 0]
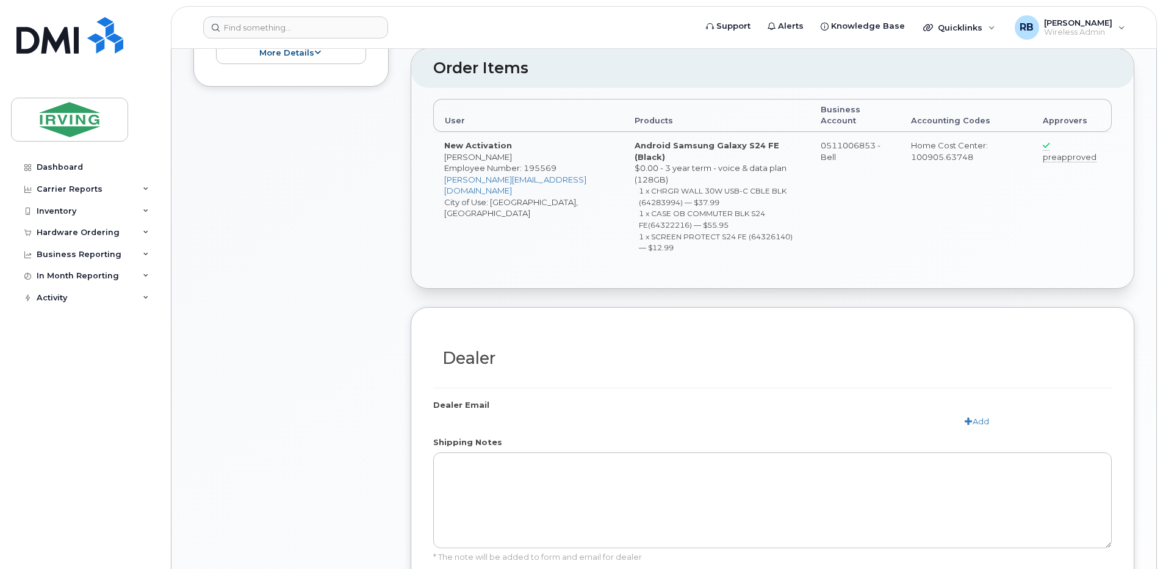
radio input "true"
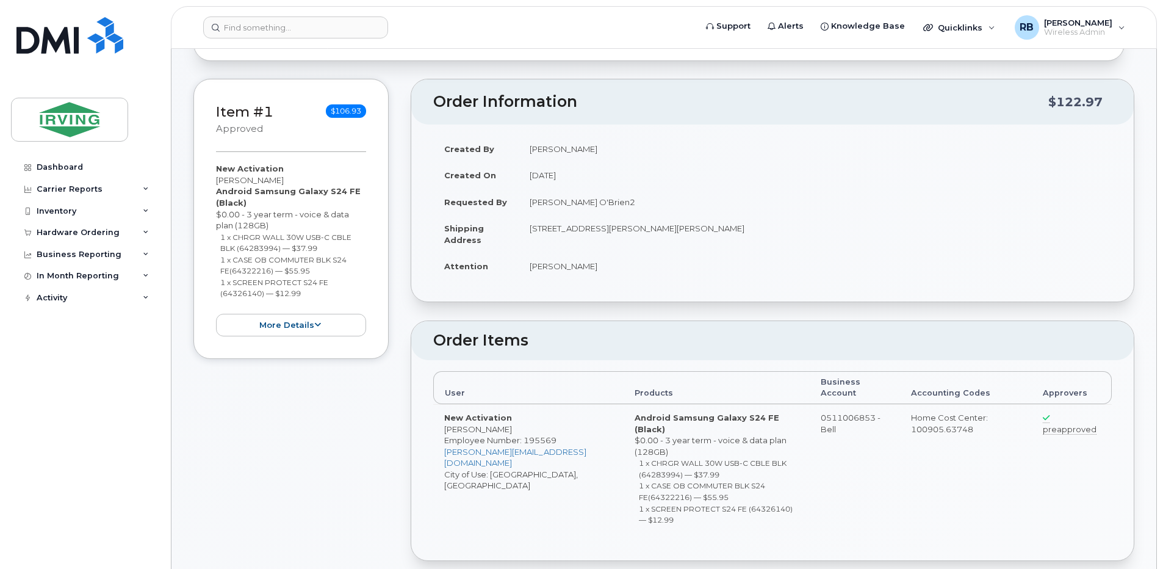
scroll to position [81, 0]
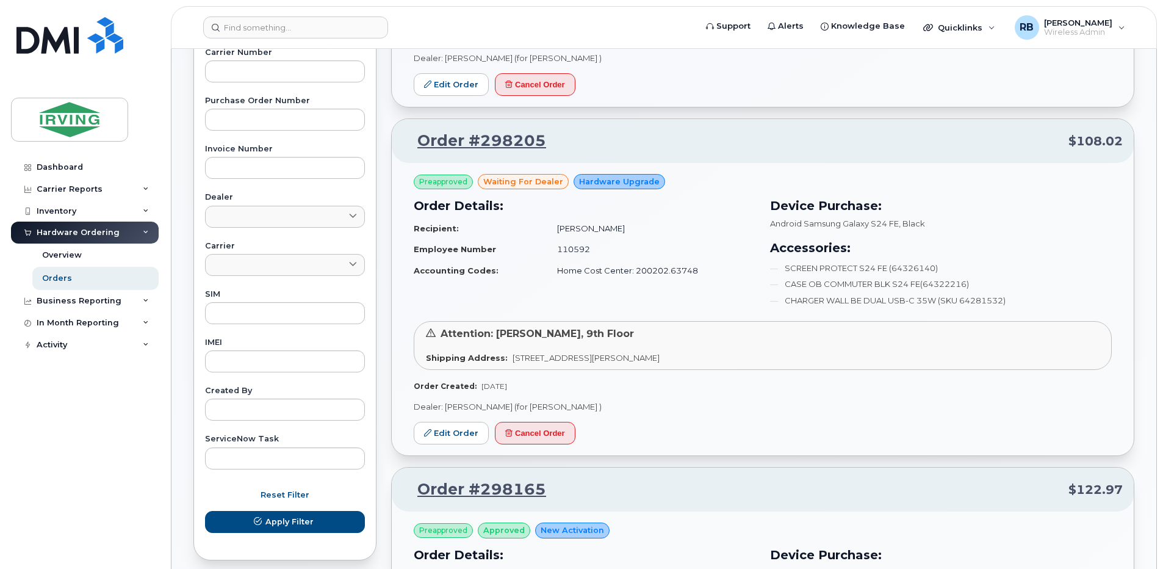
scroll to position [407, 0]
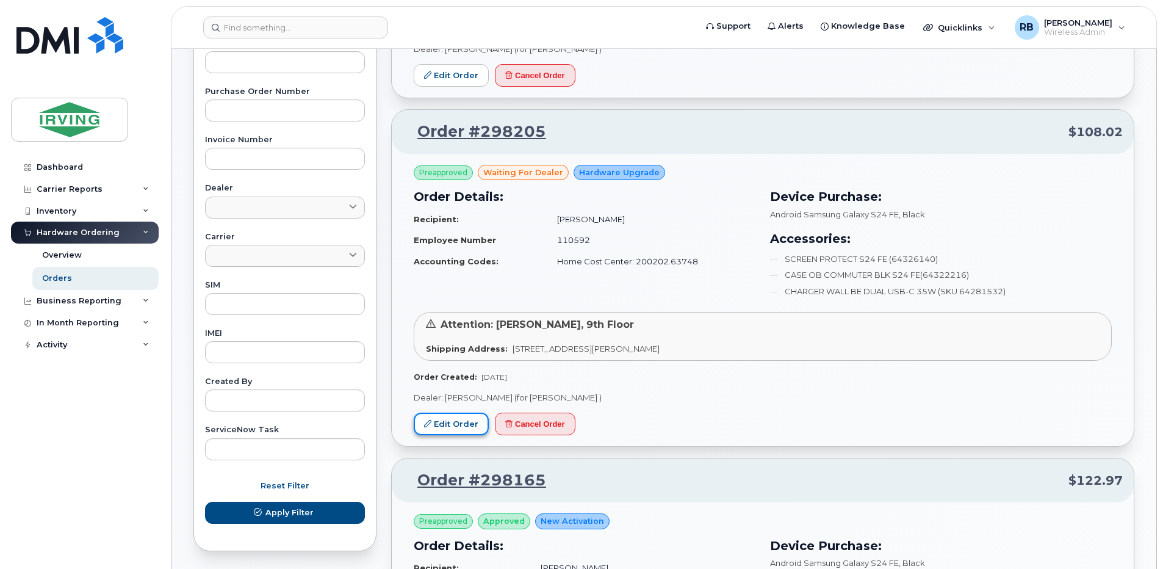
click at [450, 422] on link "Edit Order" at bounding box center [451, 424] width 75 height 23
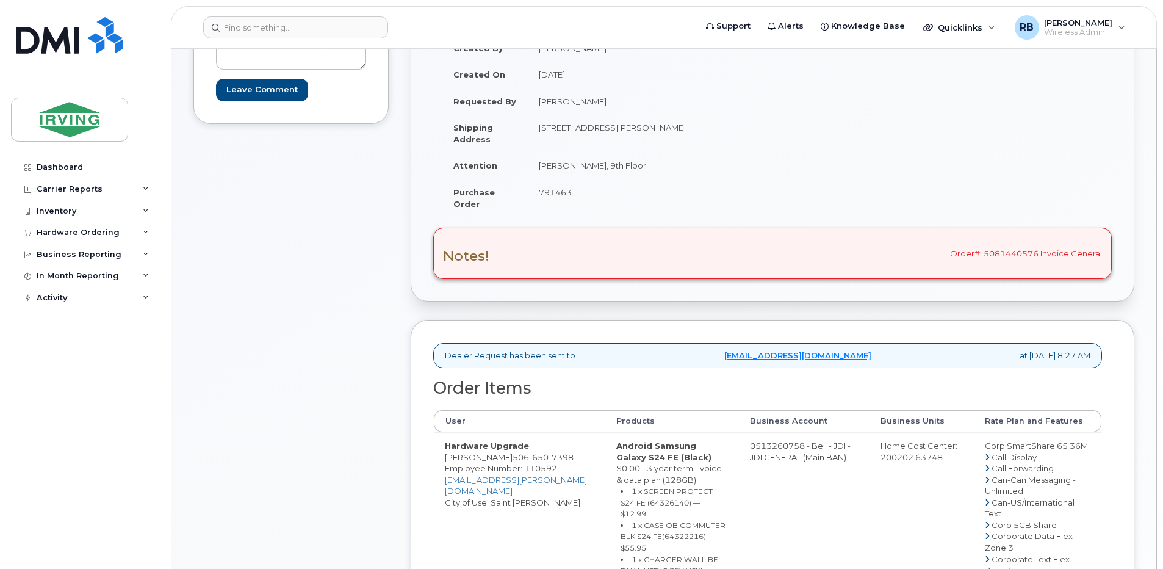
scroll to position [244, 0]
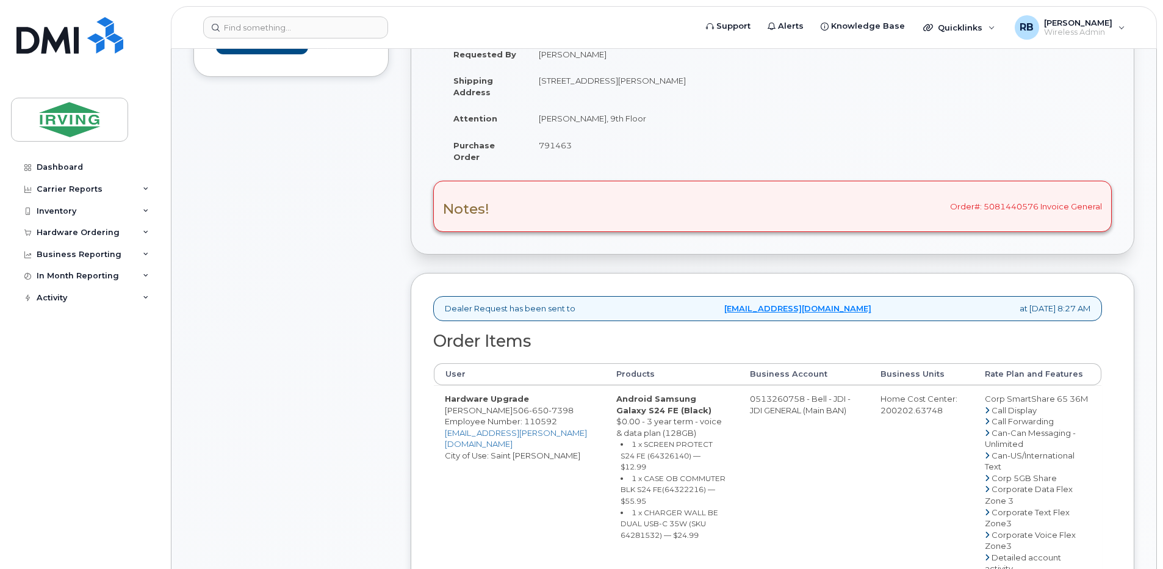
drag, startPoint x: 740, startPoint y: 399, endPoint x: 788, endPoint y: 400, distance: 48.2
copy td "513260758"
click at [580, 120] on td "[PERSON_NAME], 9th Floor" at bounding box center [646, 118] width 236 height 27
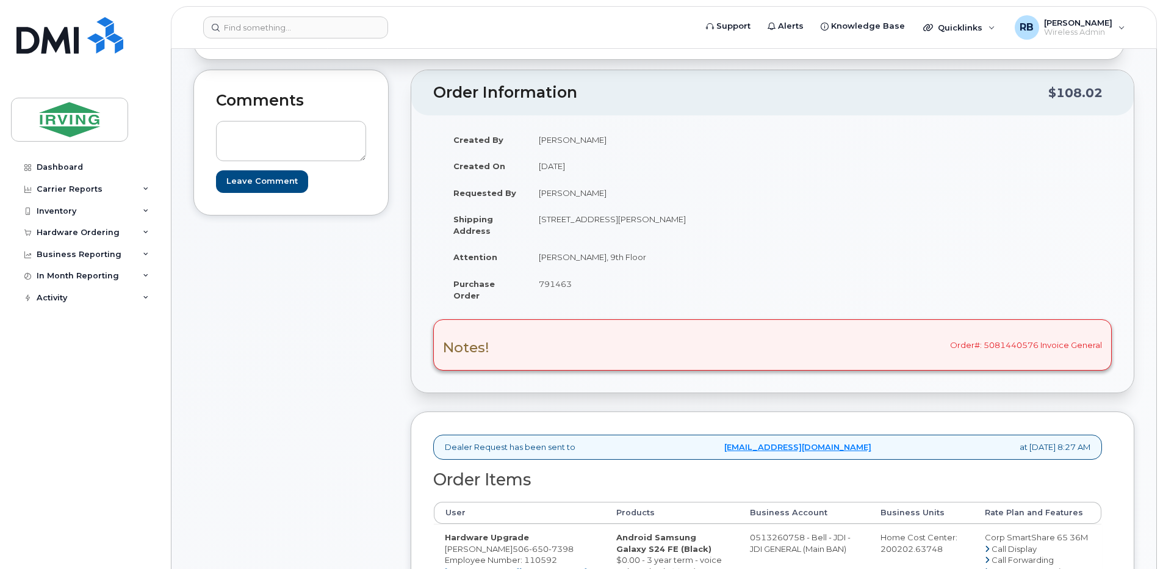
scroll to position [81, 0]
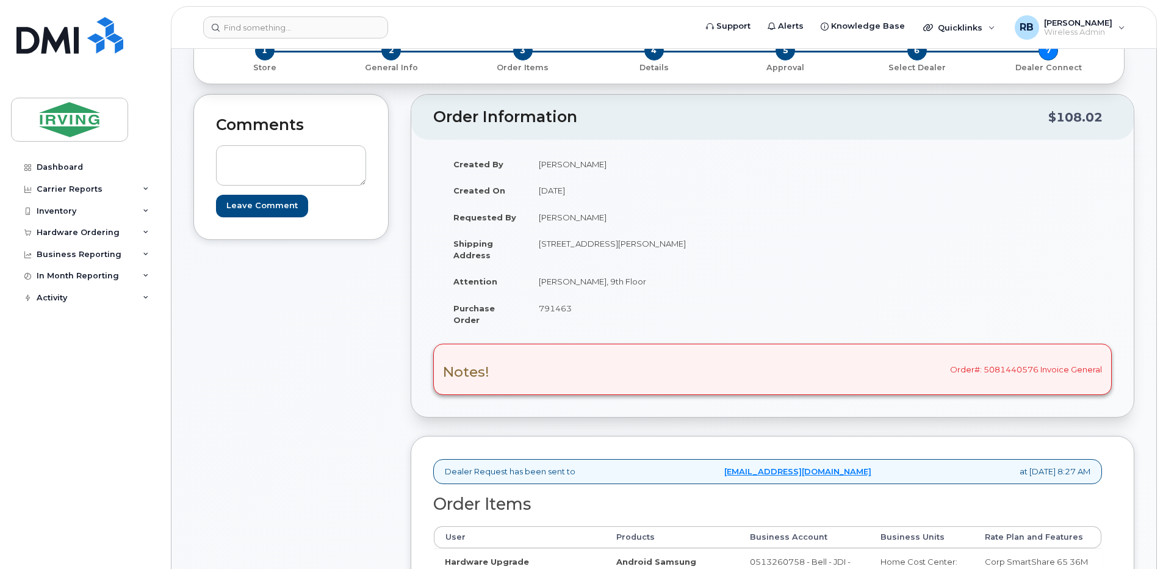
drag, startPoint x: 666, startPoint y: 281, endPoint x: 539, endPoint y: 284, distance: 127.0
click at [539, 284] on td "[PERSON_NAME], 9th Floor" at bounding box center [646, 281] width 236 height 27
copy td "[PERSON_NAME], 9th Floor"
click at [542, 273] on td "[PERSON_NAME], 9th Floor" at bounding box center [646, 281] width 236 height 27
drag, startPoint x: 622, startPoint y: 281, endPoint x: 540, endPoint y: 281, distance: 81.8
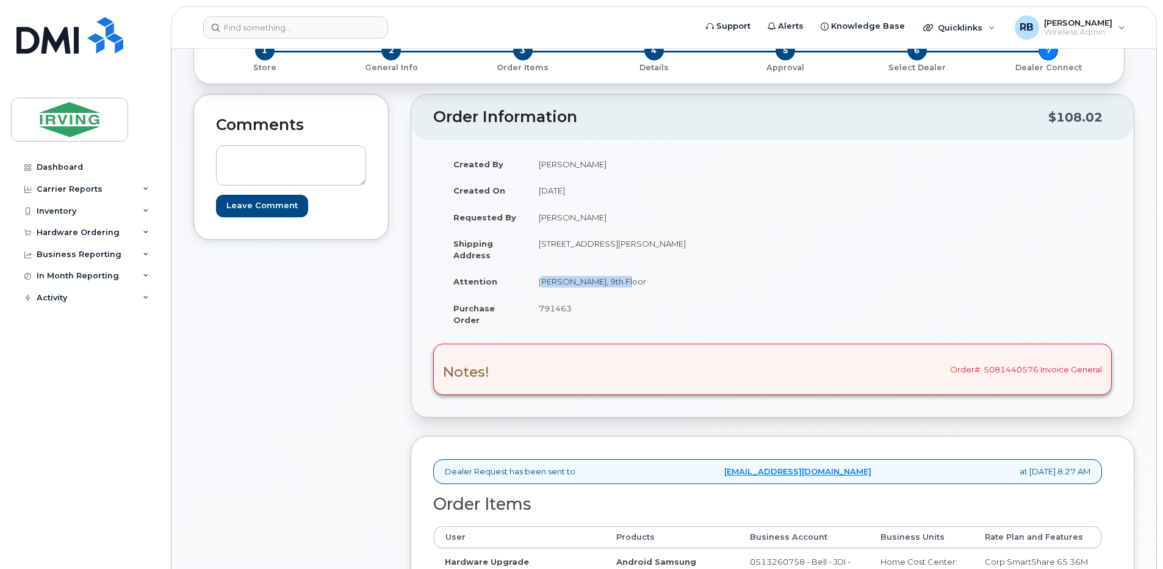
click at [540, 281] on td "[PERSON_NAME], 9th Floor" at bounding box center [646, 281] width 236 height 27
copy td "[PERSON_NAME]"
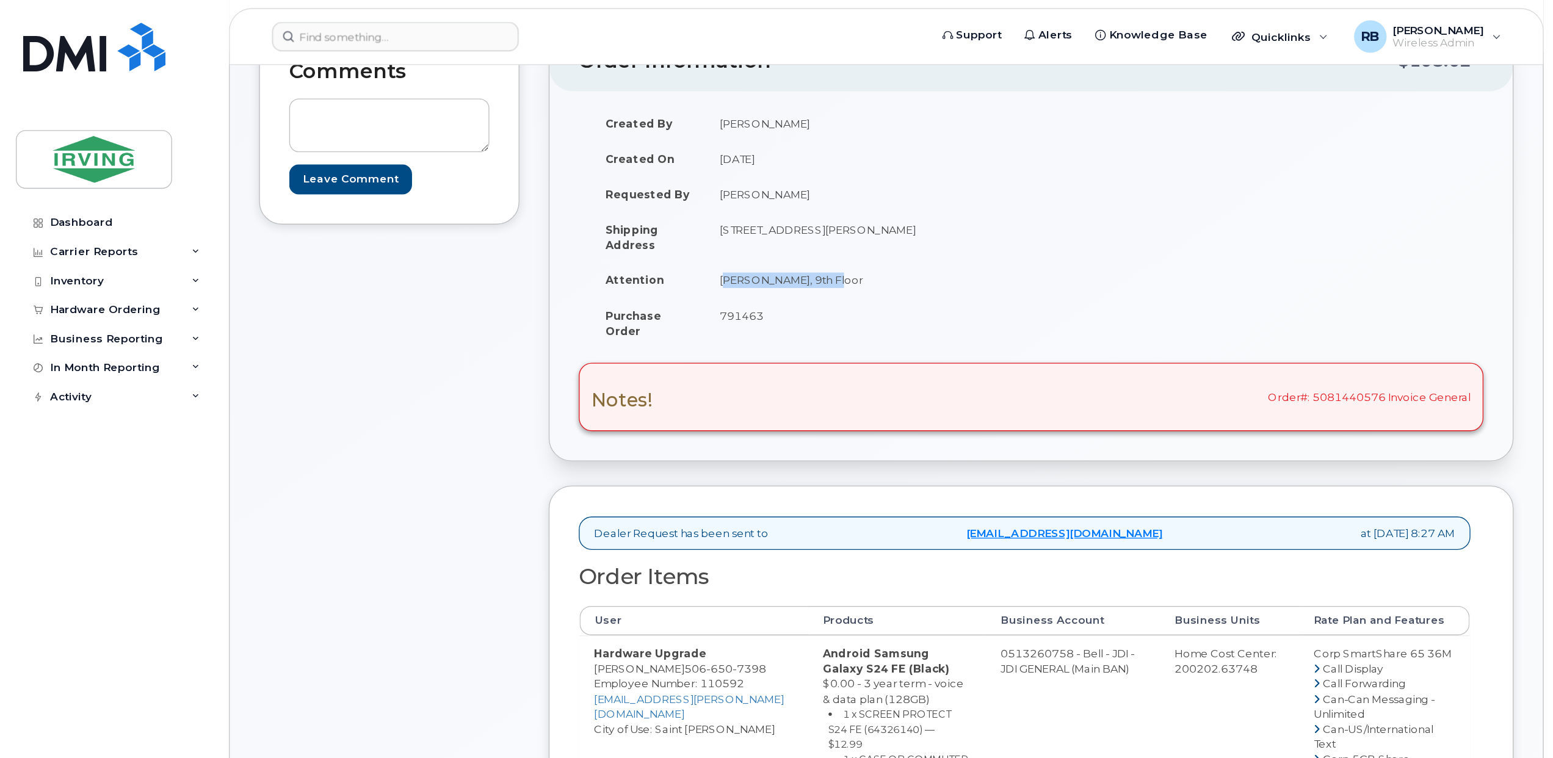
scroll to position [244, 0]
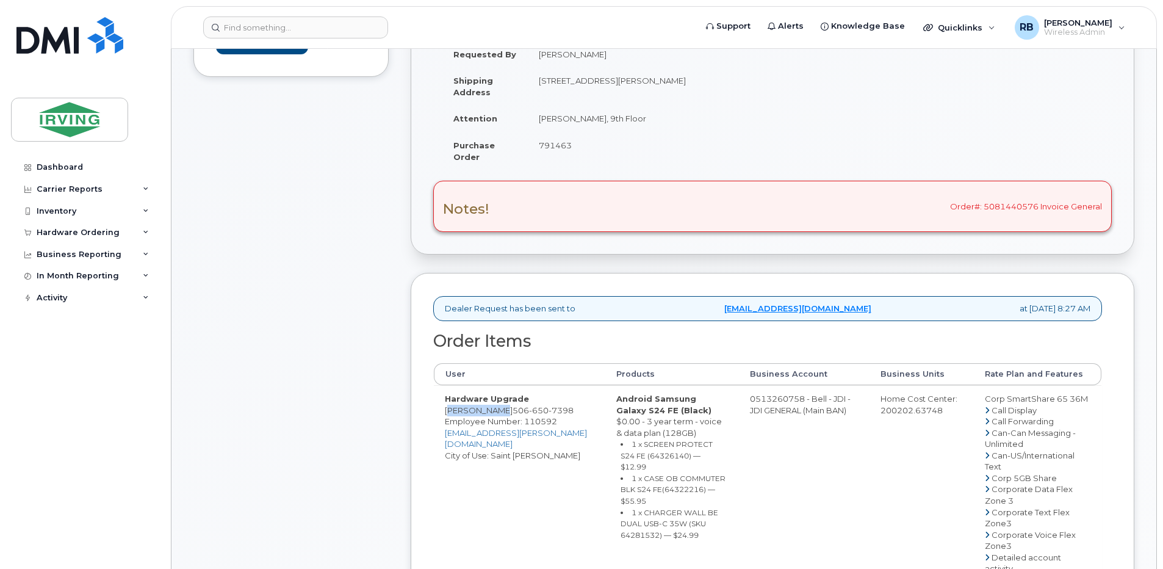
drag, startPoint x: 487, startPoint y: 411, endPoint x: 447, endPoint y: 413, distance: 39.7
copy td "[PERSON_NAME]"
drag, startPoint x: 666, startPoint y: 121, endPoint x: 541, endPoint y: 122, distance: 125.1
click at [541, 122] on td "[PERSON_NAME], 9th Floor" at bounding box center [646, 118] width 236 height 27
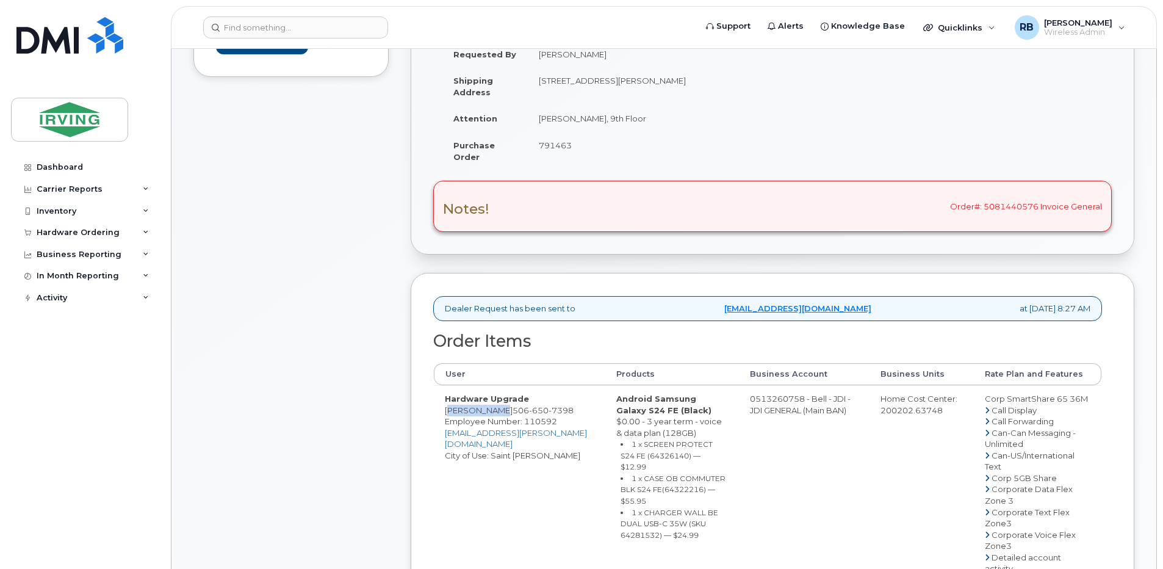
copy td "[PERSON_NAME], 9th Floor"
click at [294, 276] on div "Comments Leave Comment" at bounding box center [290, 510] width 195 height 1158
drag, startPoint x: 489, startPoint y: 413, endPoint x: 443, endPoint y: 414, distance: 46.4
copy td "[PERSON_NAME]"
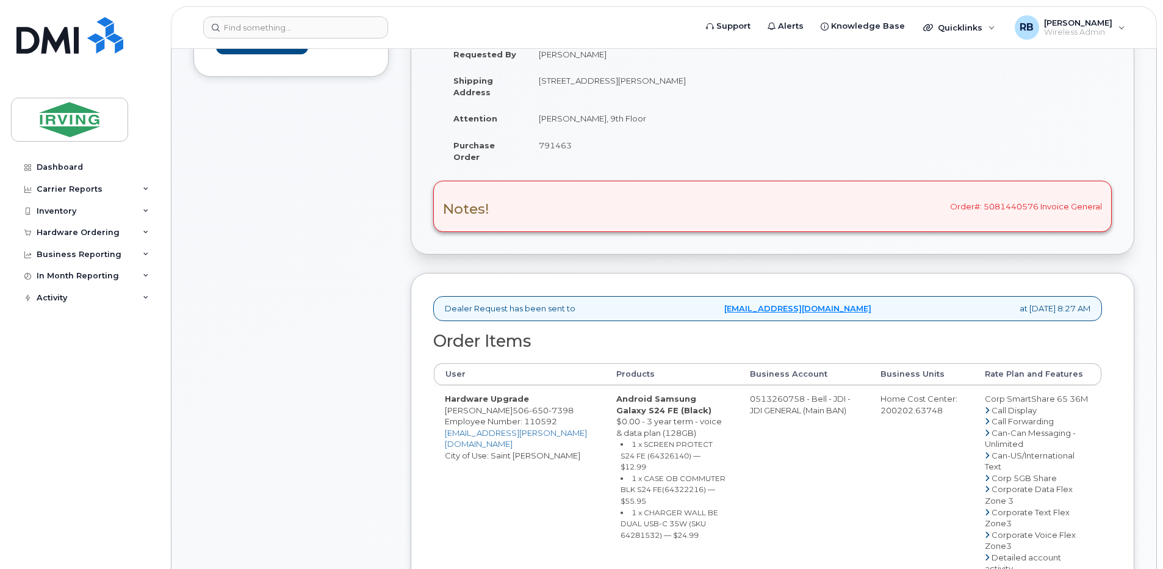
click at [621, 457] on small "1 x SCREEN PROTECT S24 FE (64326140) — $12.99" at bounding box center [667, 455] width 92 height 32
copy small "64326140"
click at [621, 479] on small "1 x CASE OB COMMUTER BLK S24 FE(64322216) — $55.95" at bounding box center [673, 490] width 105 height 32
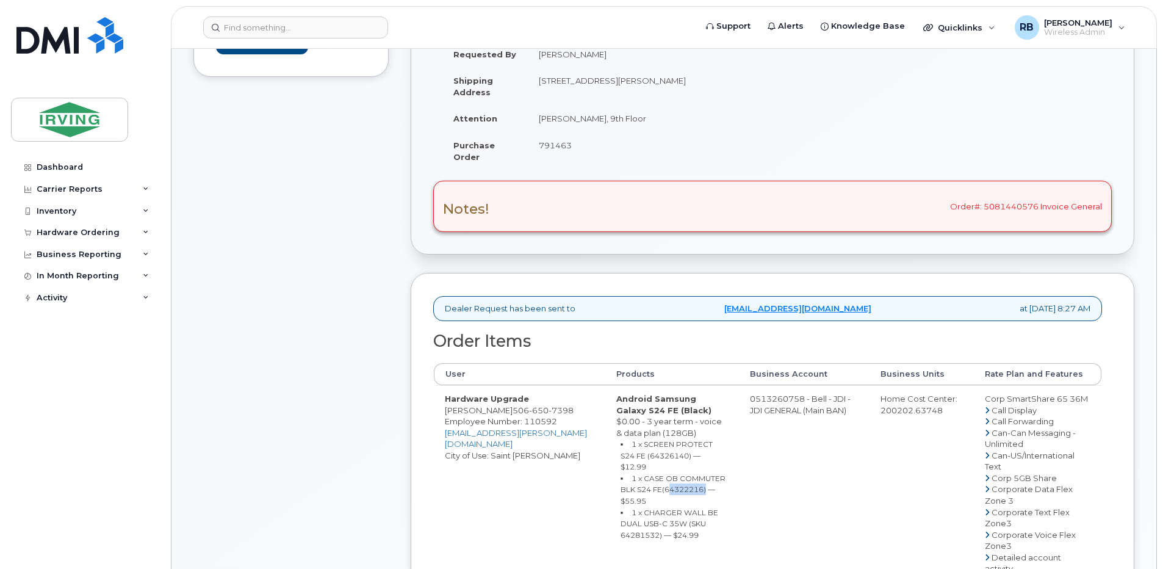
copy small "64322216"
click at [650, 508] on small "1 x CHARGER WALL BE DUAL USB-C 35W (SKU 64281532) — $24.99" at bounding box center [670, 524] width 98 height 32
copy small "64281532"
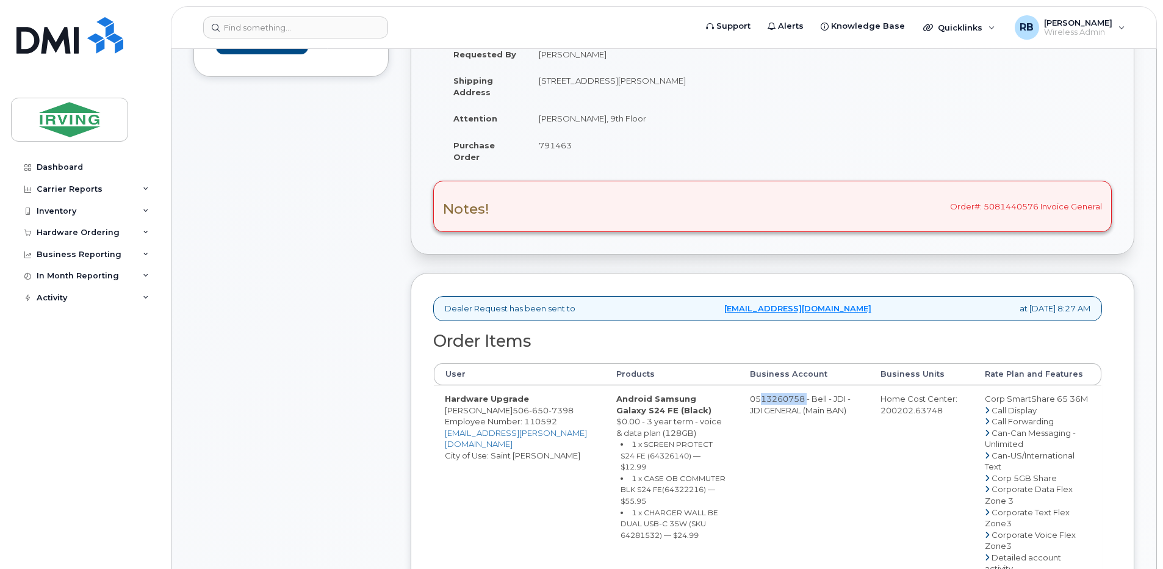
drag, startPoint x: 790, startPoint y: 398, endPoint x: 740, endPoint y: 396, distance: 49.5
copy td "513260758"
click at [365, 238] on div "Comments Leave Comment" at bounding box center [290, 510] width 195 height 1158
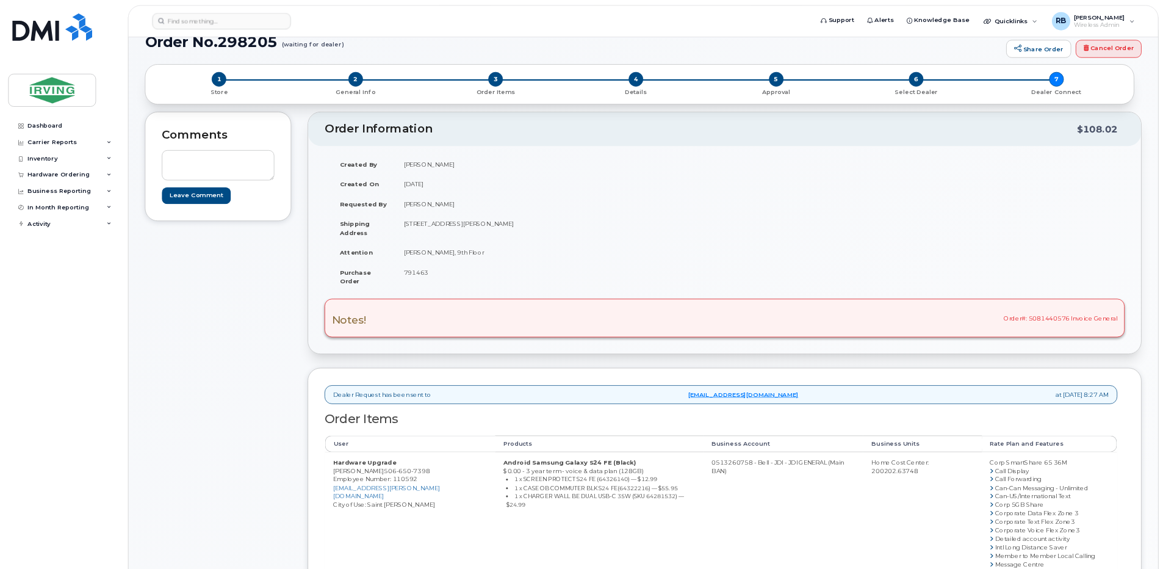
scroll to position [26, 0]
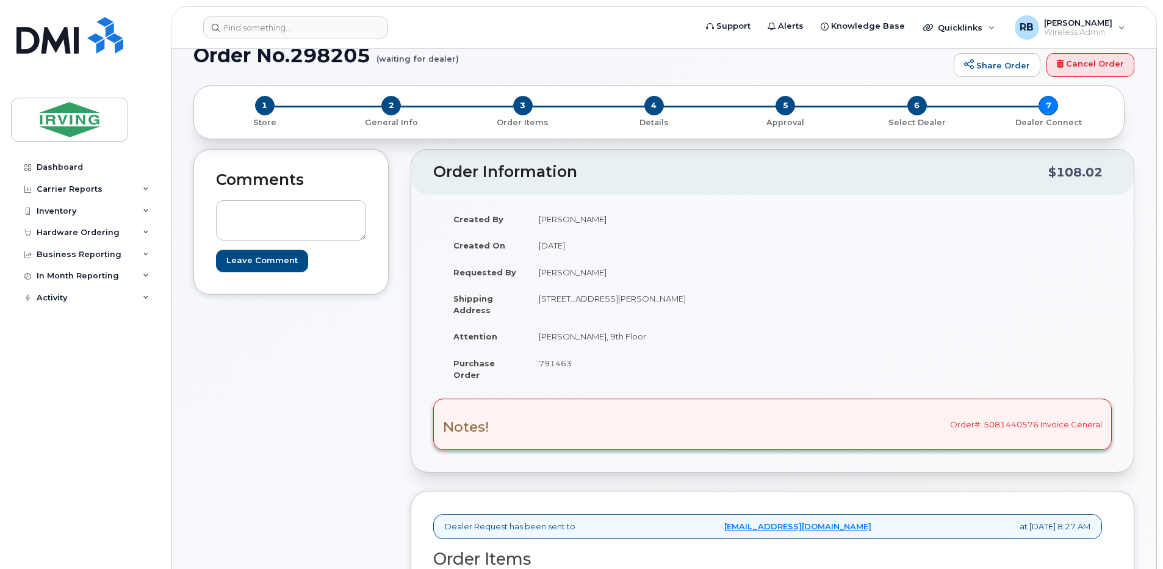
click at [516, 278] on td "Requested By" at bounding box center [484, 272] width 85 height 27
click at [550, 298] on td "[STREET_ADDRESS][PERSON_NAME]" at bounding box center [646, 304] width 236 height 38
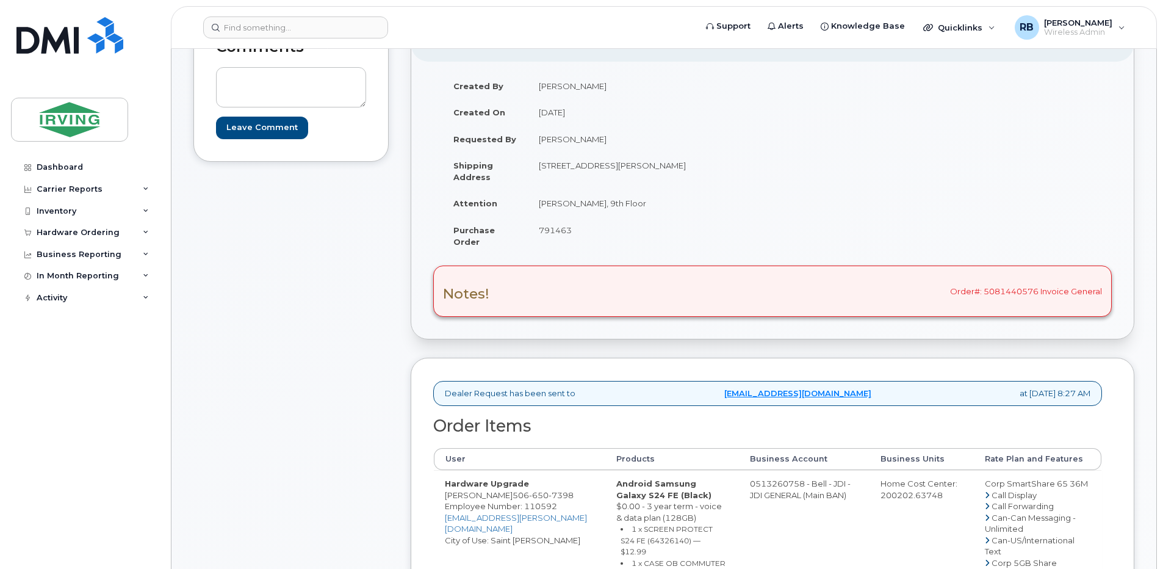
scroll to position [352, 0]
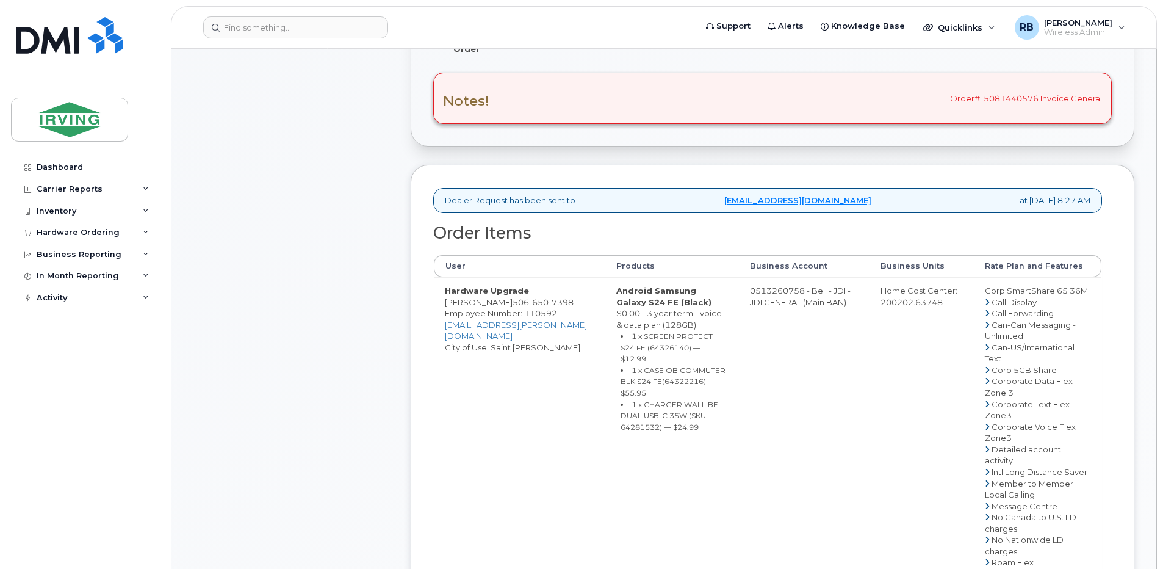
click at [770, 297] on td "0513260758 - Bell - JDI - JDI GENERAL (Main BAN)" at bounding box center [804, 556] width 131 height 559
drag, startPoint x: 790, startPoint y: 290, endPoint x: 743, endPoint y: 290, distance: 47.6
click at [743, 290] on td "0513260758 - Bell - JDI - JDI GENERAL (Main BAN)" at bounding box center [804, 556] width 131 height 559
click at [367, 345] on div "Comments Leave Comment" at bounding box center [290, 402] width 195 height 1158
click at [1041, 89] on div "Notes! Order#: 5081440576 Invoice General" at bounding box center [772, 98] width 679 height 51
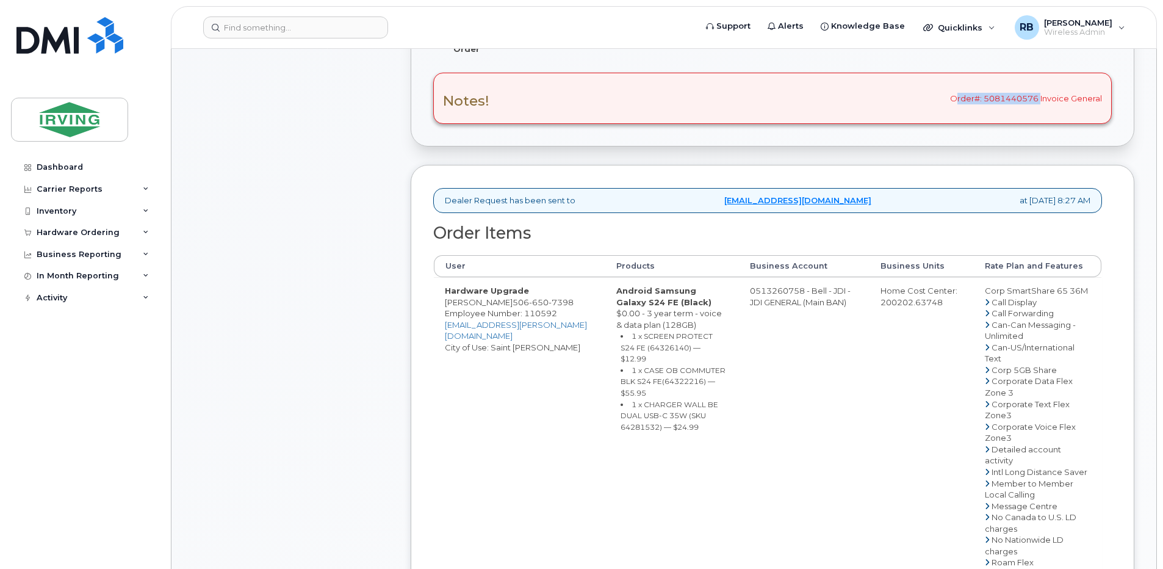
drag, startPoint x: 1038, startPoint y: 99, endPoint x: 953, endPoint y: 103, distance: 84.9
click at [953, 103] on div "Notes! Order#: 5081440576 Invoice General" at bounding box center [772, 98] width 679 height 51
